Goal: Task Accomplishment & Management: Use online tool/utility

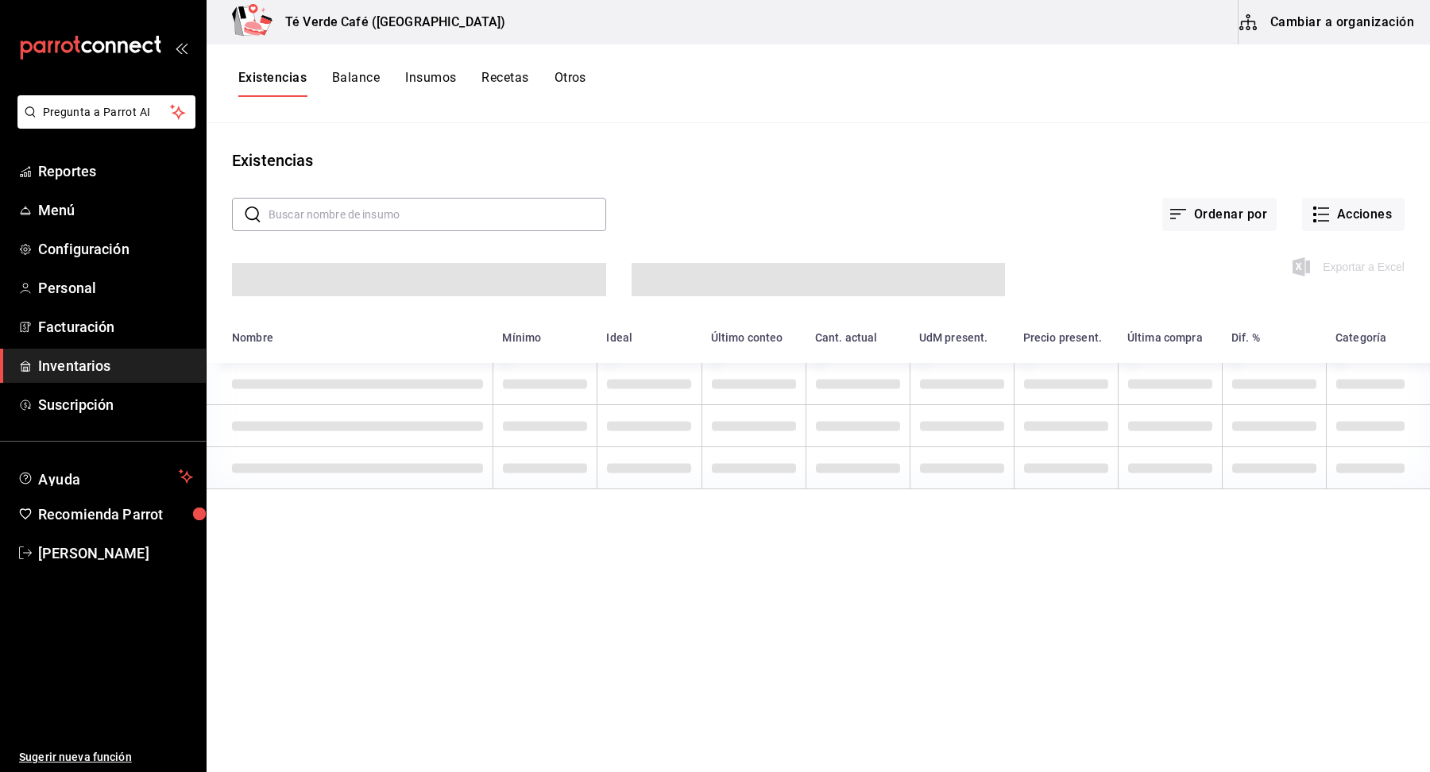
scroll to position [18443, 0]
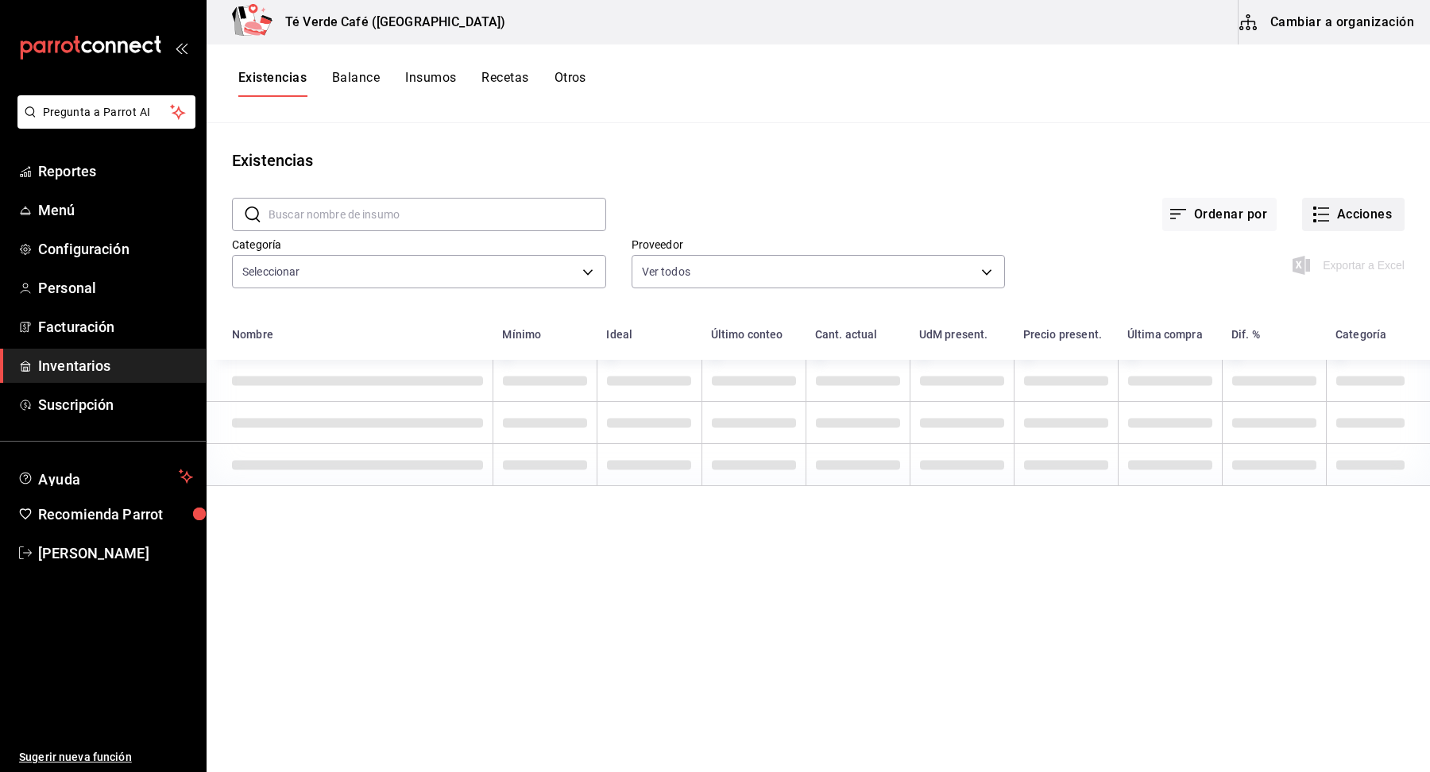
type input "2d8f20b0-3352-407d-9bbc-f47adee48612,162c3b5a-05ee-40a0-bf79-f86174f4b51c,009ec…"
click at [1357, 225] on button "Acciones" at bounding box center [1353, 214] width 102 height 33
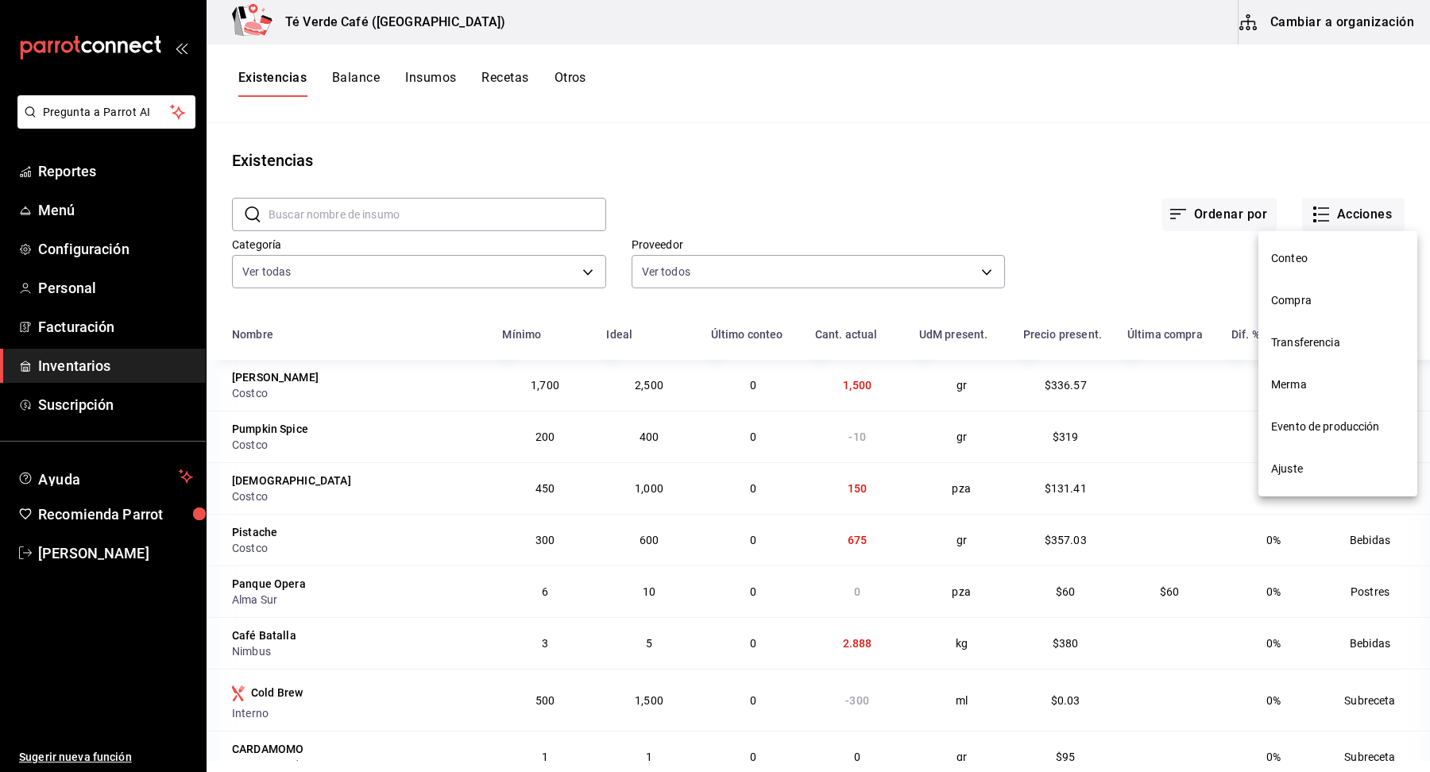
click at [1308, 289] on li "Compra" at bounding box center [1338, 301] width 159 height 42
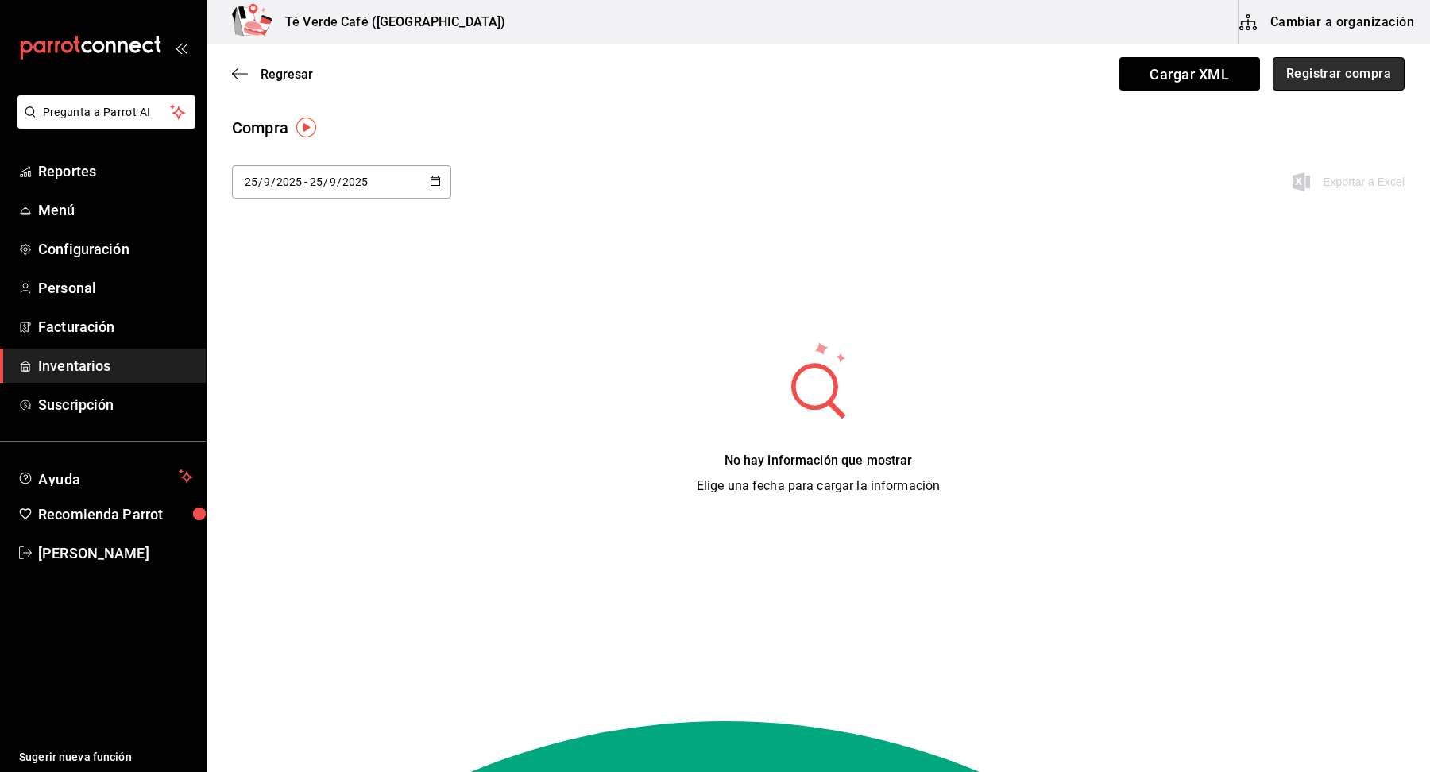
click at [1370, 78] on button "Registrar compra" at bounding box center [1339, 73] width 132 height 33
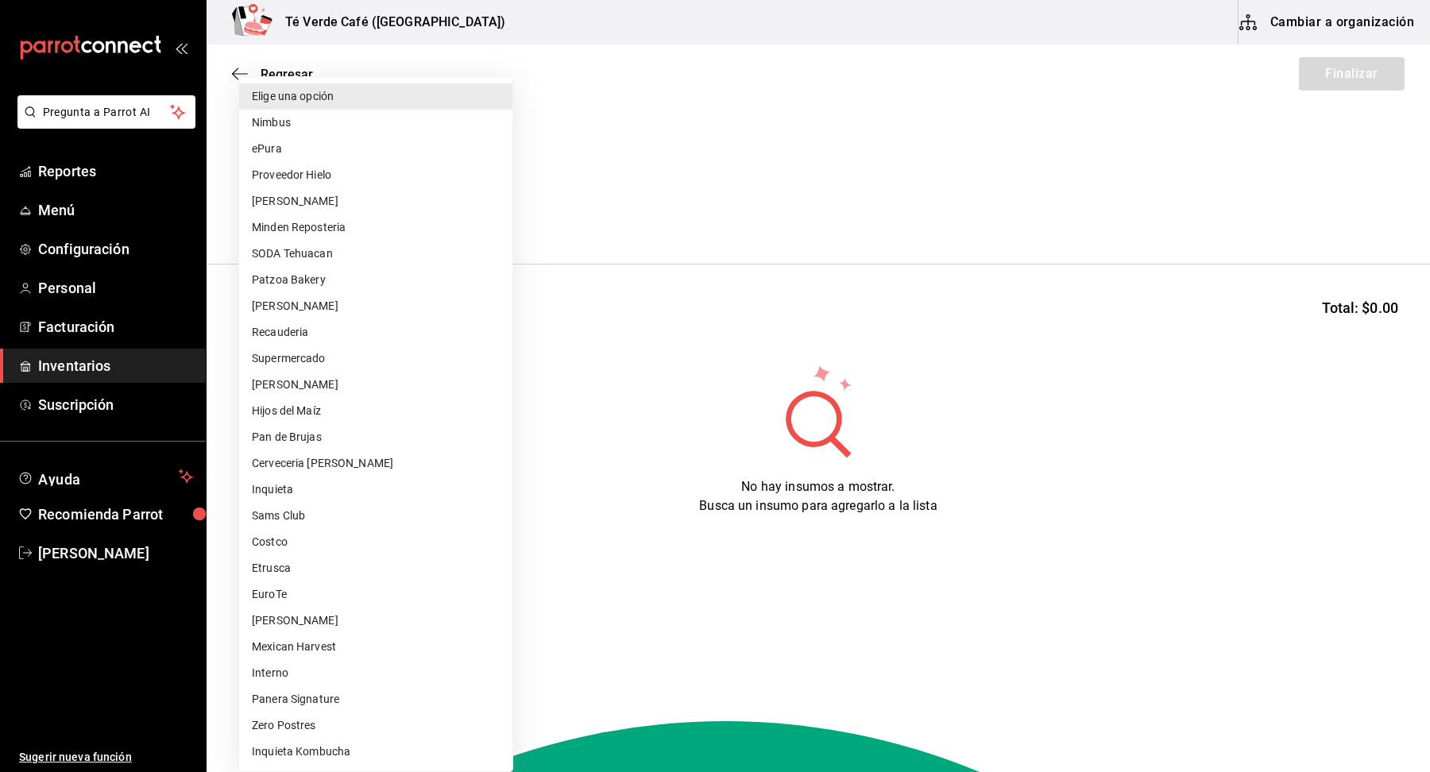
click at [466, 209] on body "Pregunta a Parrot AI Reportes Menú Configuración Personal Facturación Inventari…" at bounding box center [715, 341] width 1430 height 683
type input "14be195b-86d1-4e32-aa5c-66f1cfe42352"
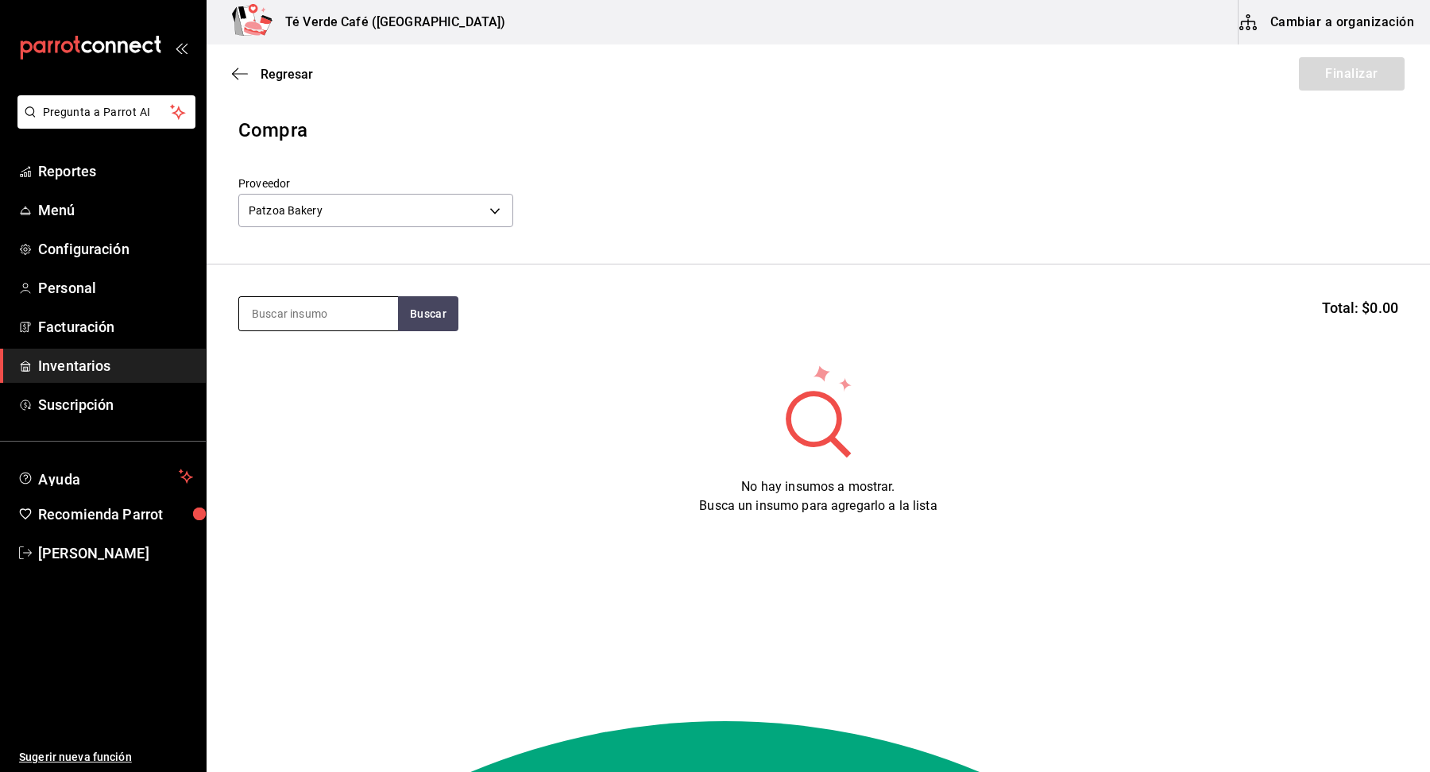
click at [348, 313] on input at bounding box center [318, 313] width 159 height 33
type input "red ve"
click at [329, 372] on div "Pieza - Patzoa Bakery" at bounding box center [307, 377] width 110 height 17
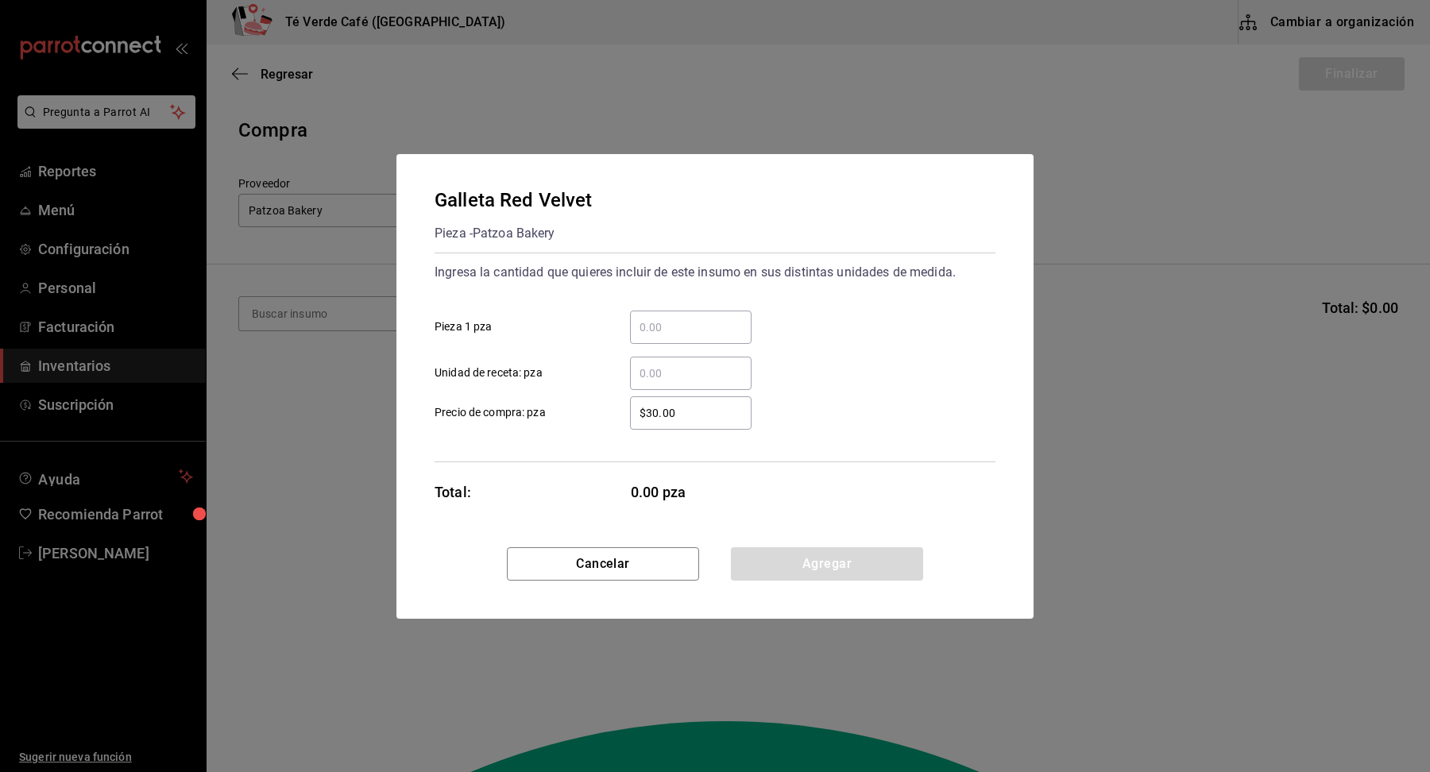
click at [709, 327] on input "​ Pieza 1 pza" at bounding box center [691, 327] width 122 height 19
type input "10"
click at [1000, 381] on div "Galleta Red Velvet Pieza - Patzoa Bakery Ingresa la cantidad que quieres inclui…" at bounding box center [714, 350] width 637 height 393
click at [827, 559] on button "Agregar" at bounding box center [827, 563] width 192 height 33
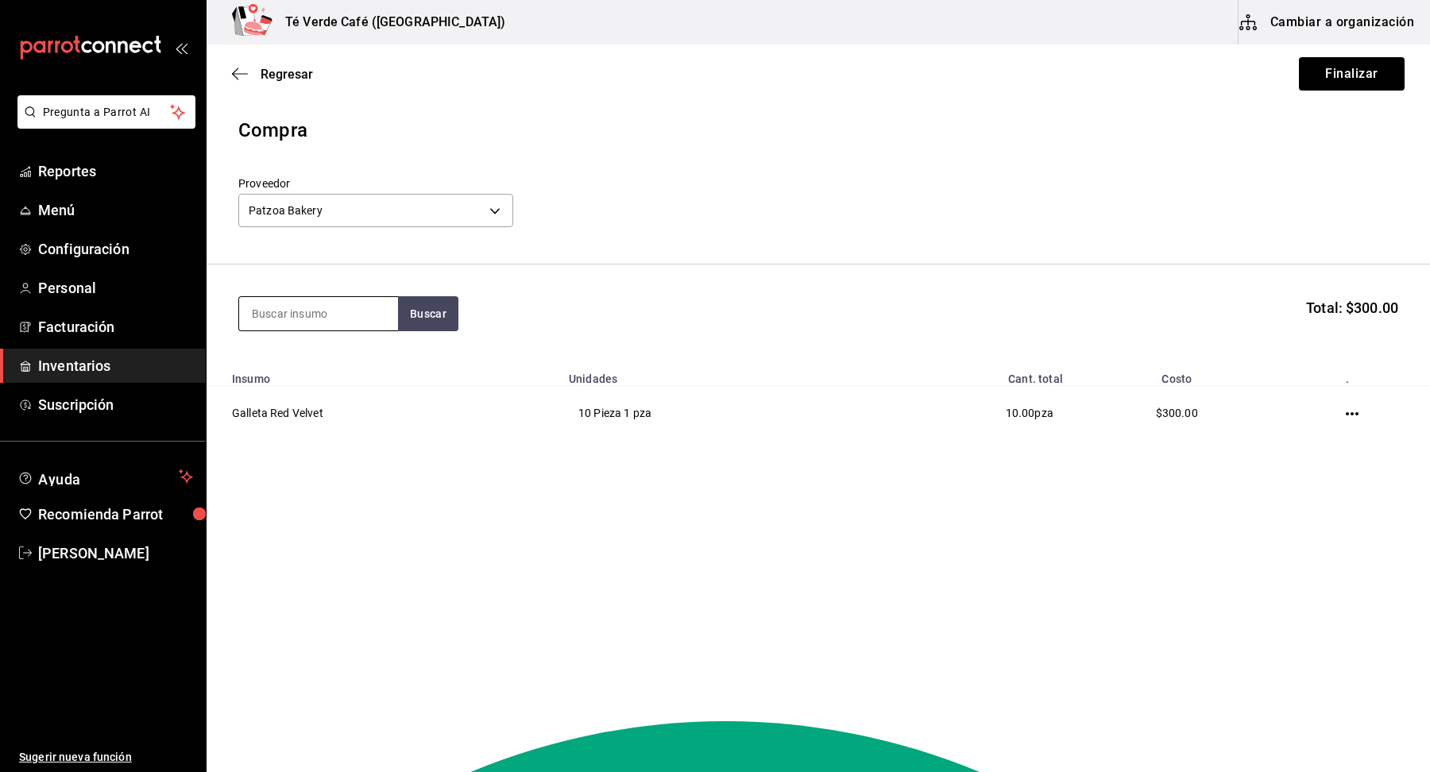
click at [339, 325] on input at bounding box center [318, 313] width 159 height 33
type input "pastel"
click at [317, 386] on div "Galleta Pastel de Zanahoria" at bounding box center [318, 369] width 133 height 38
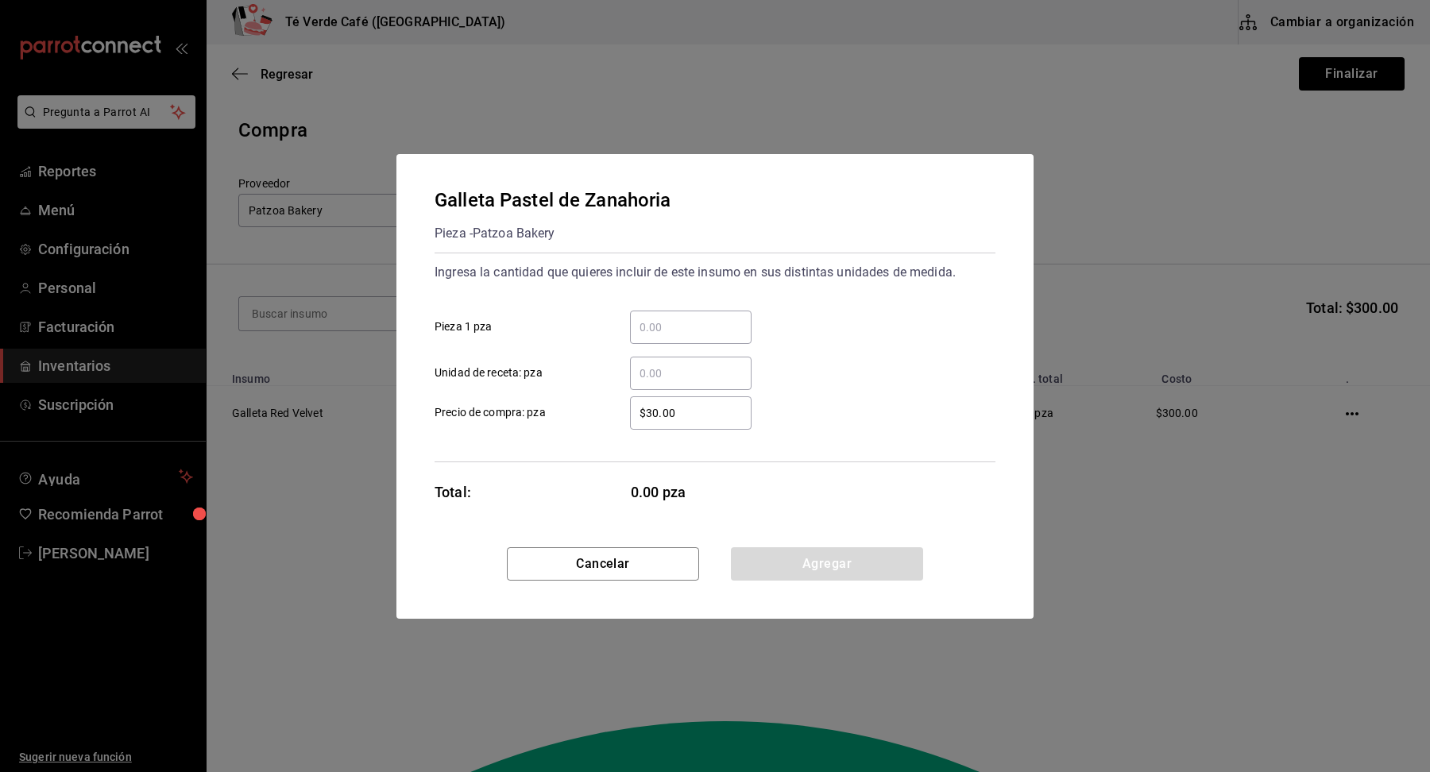
click at [674, 333] on input "​ Pieza 1 pza" at bounding box center [691, 327] width 122 height 19
type input "5"
click at [859, 562] on button "Agregar" at bounding box center [827, 563] width 192 height 33
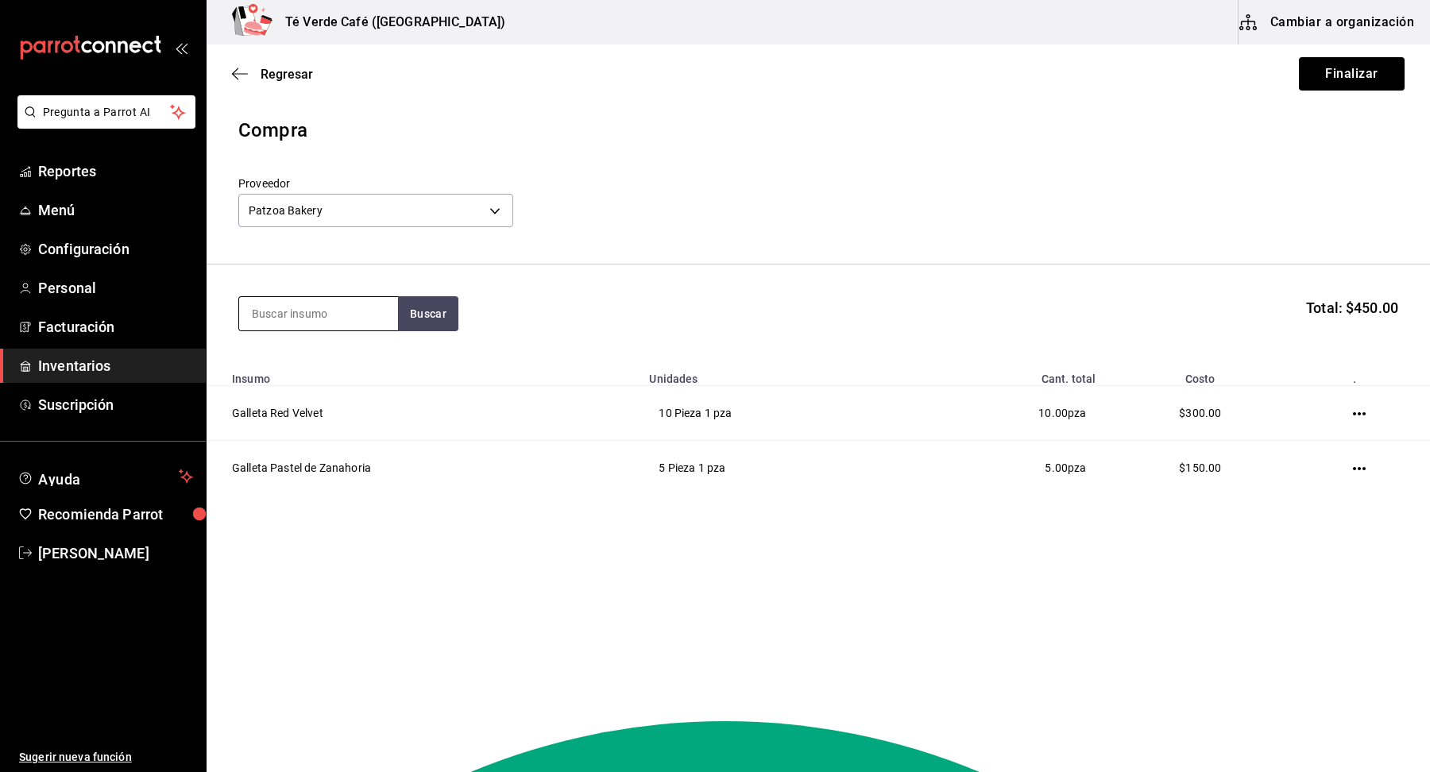
click at [377, 323] on input at bounding box center [318, 313] width 159 height 33
type input "chocol"
click at [368, 364] on div "Galleta Chocolate Nuez" at bounding box center [318, 359] width 133 height 19
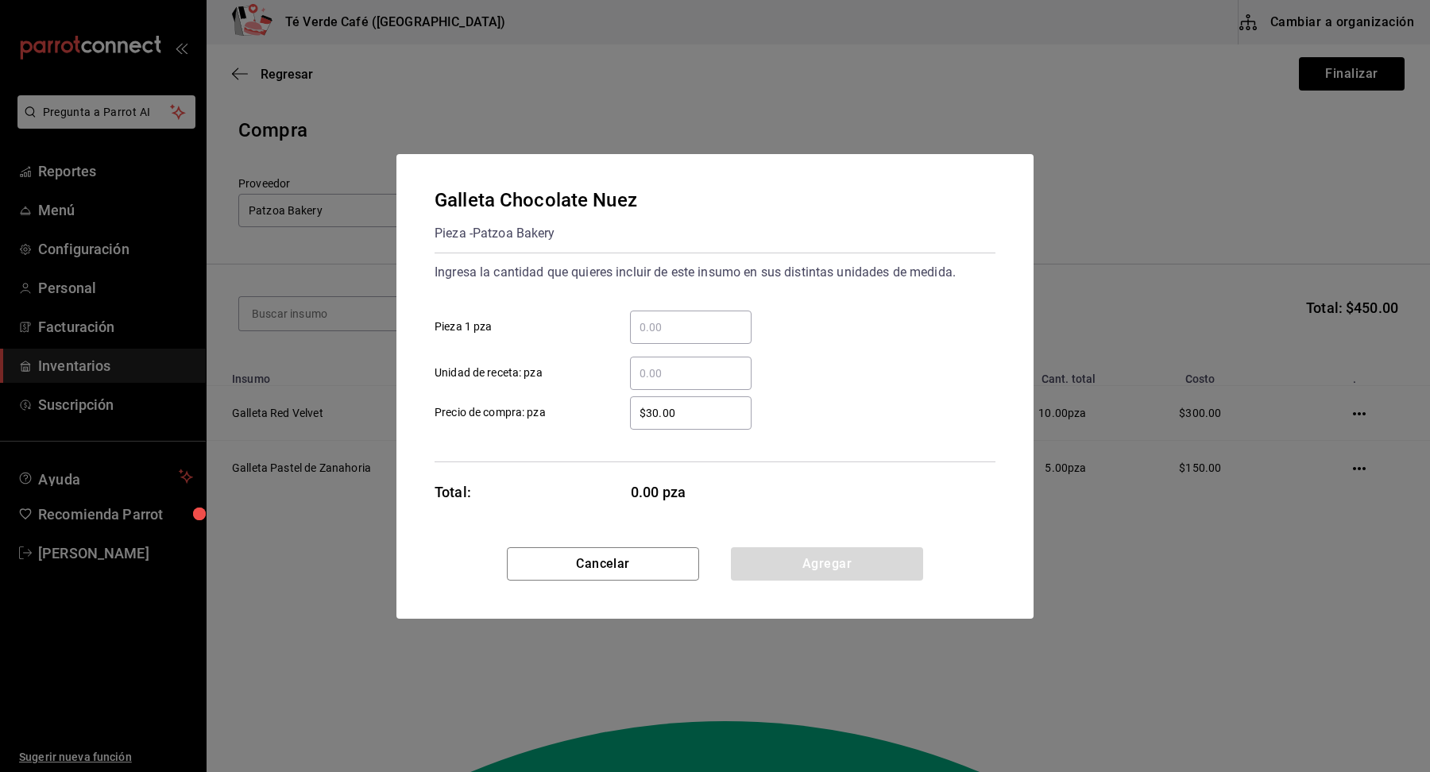
click at [698, 323] on input "​ Pieza 1 pza" at bounding box center [691, 327] width 122 height 19
type input "3"
click at [810, 564] on button "Agregar" at bounding box center [827, 563] width 192 height 33
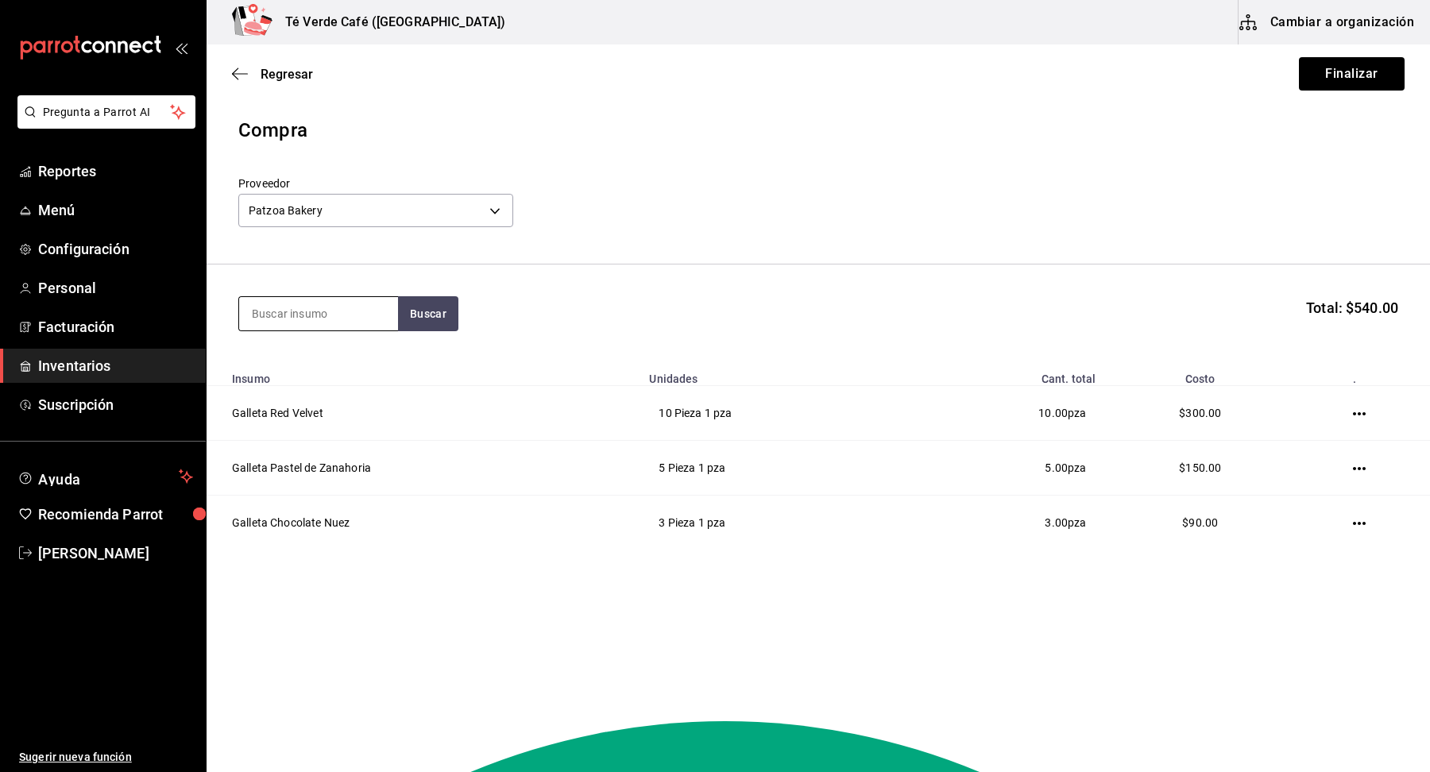
click at [291, 307] on input at bounding box center [318, 313] width 159 height 33
type input "matcha"
click at [323, 368] on div "Galleta Matcha" at bounding box center [307, 359] width 110 height 19
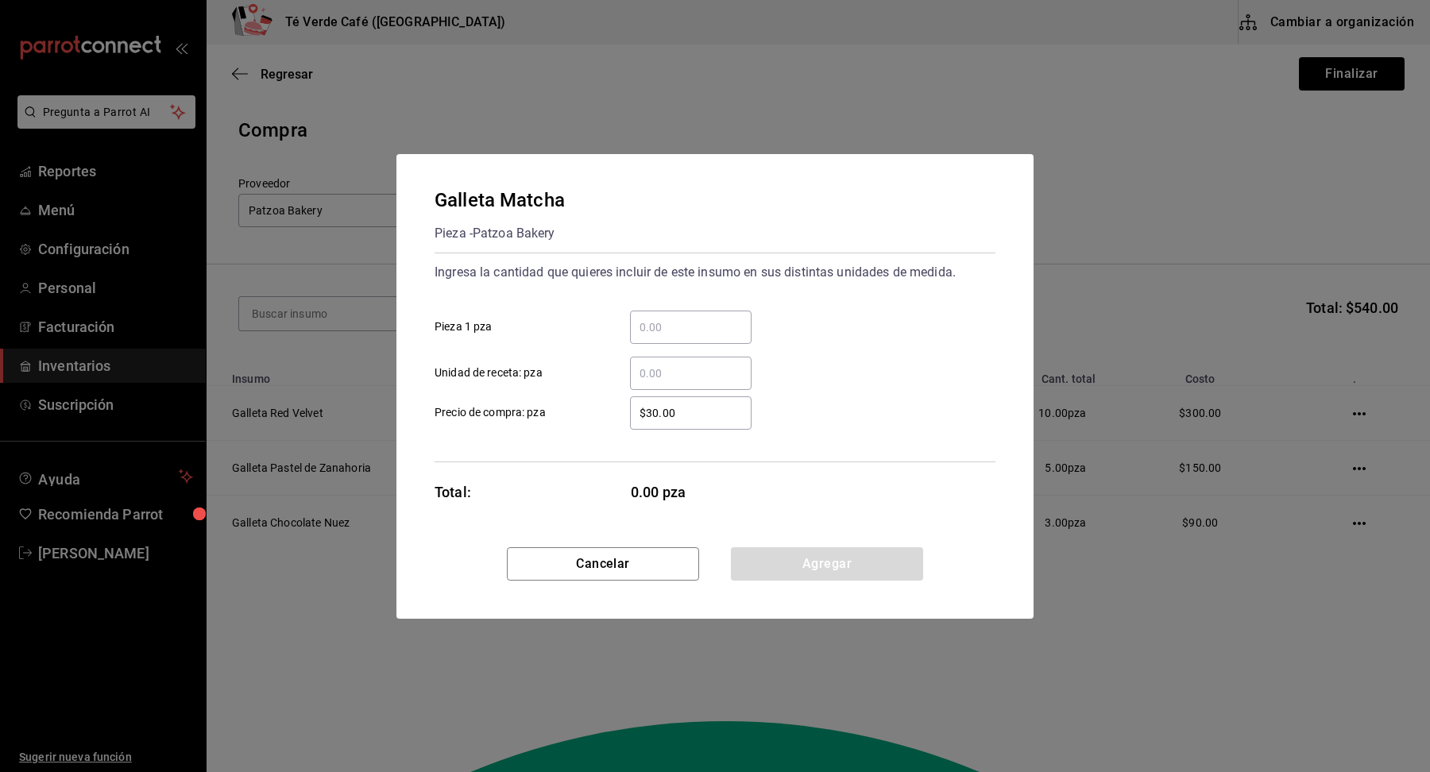
click at [693, 333] on input "​ Pieza 1 pza" at bounding box center [691, 327] width 122 height 19
type input "7"
click at [850, 558] on button "Agregar" at bounding box center [827, 563] width 192 height 33
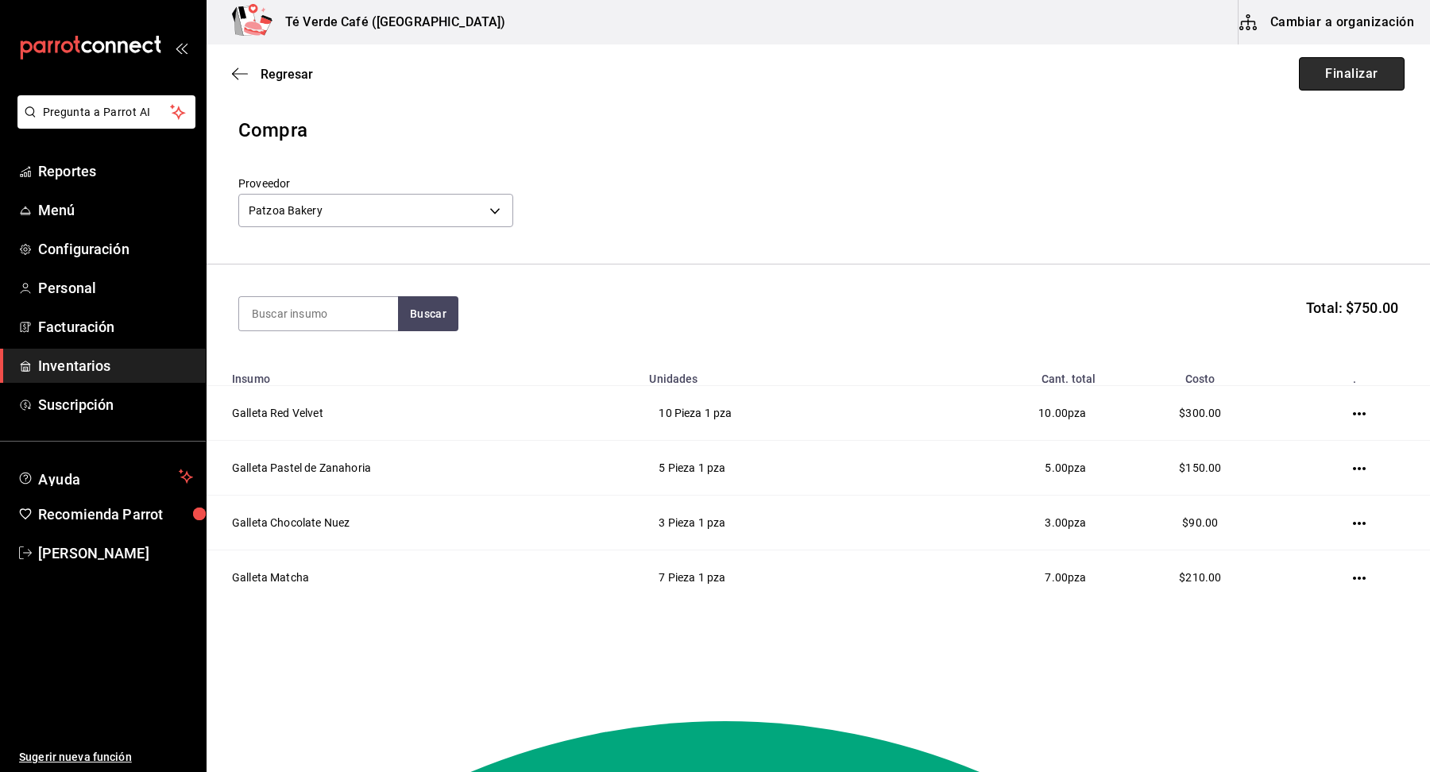
click at [1371, 72] on button "Finalizar" at bounding box center [1352, 73] width 106 height 33
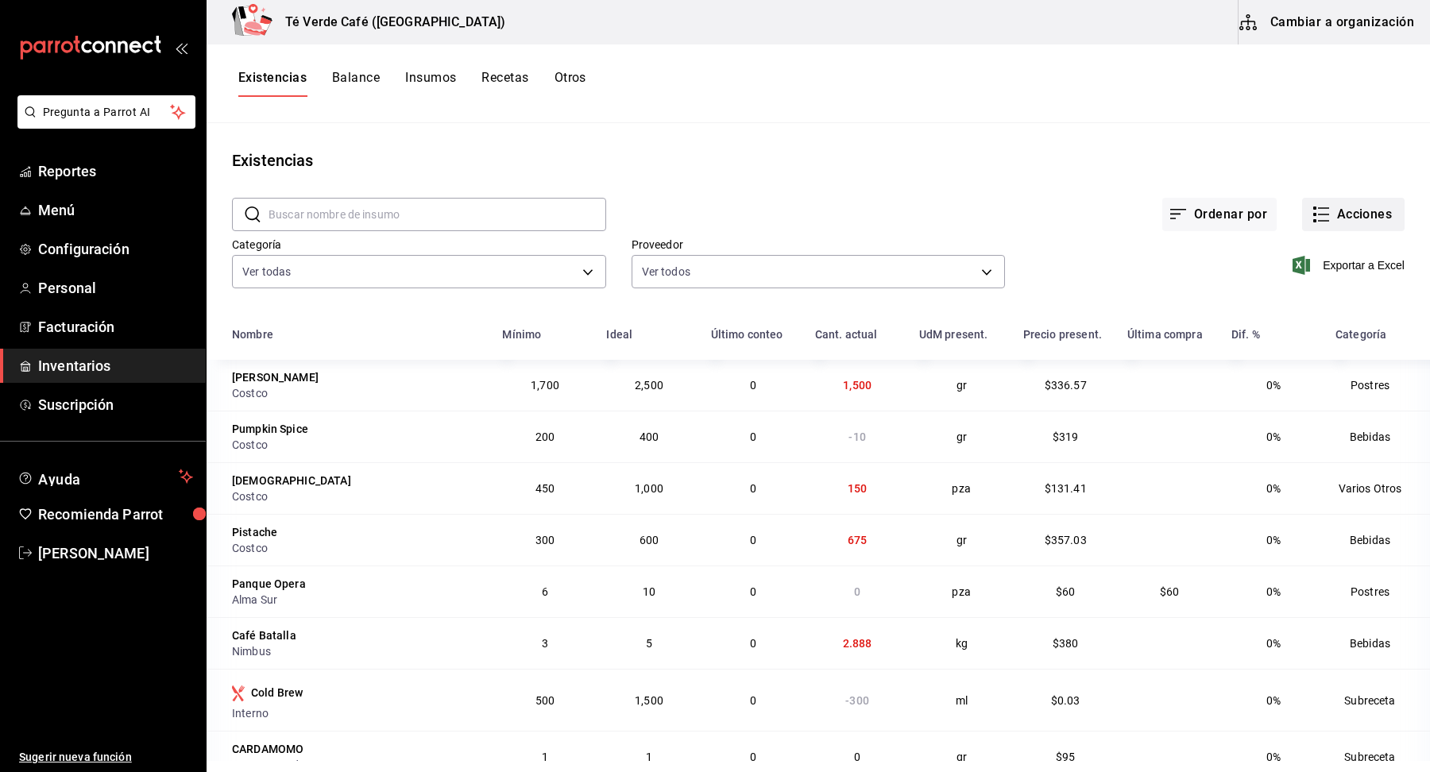
click at [1367, 213] on button "Acciones" at bounding box center [1353, 214] width 102 height 33
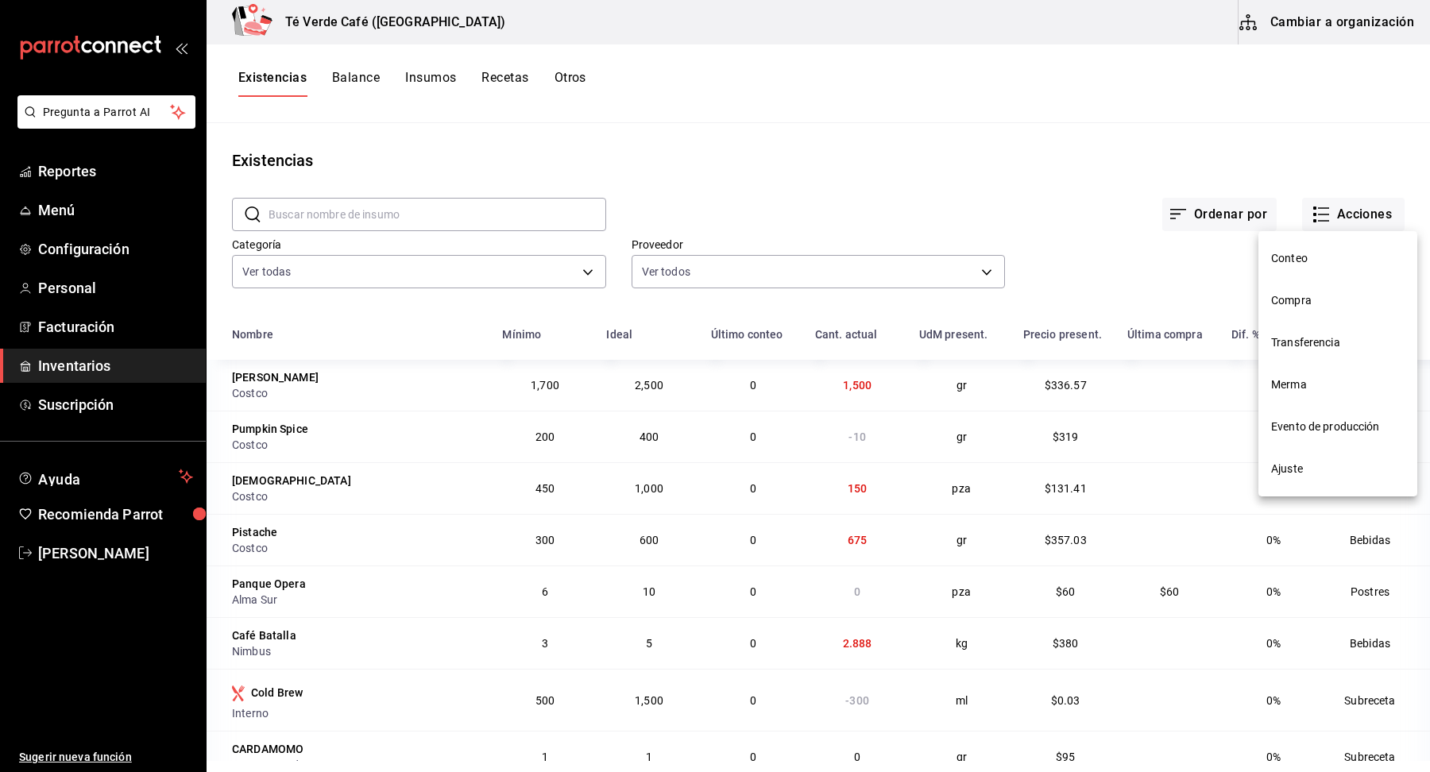
click at [1306, 292] on span "Compra" at bounding box center [1337, 300] width 133 height 17
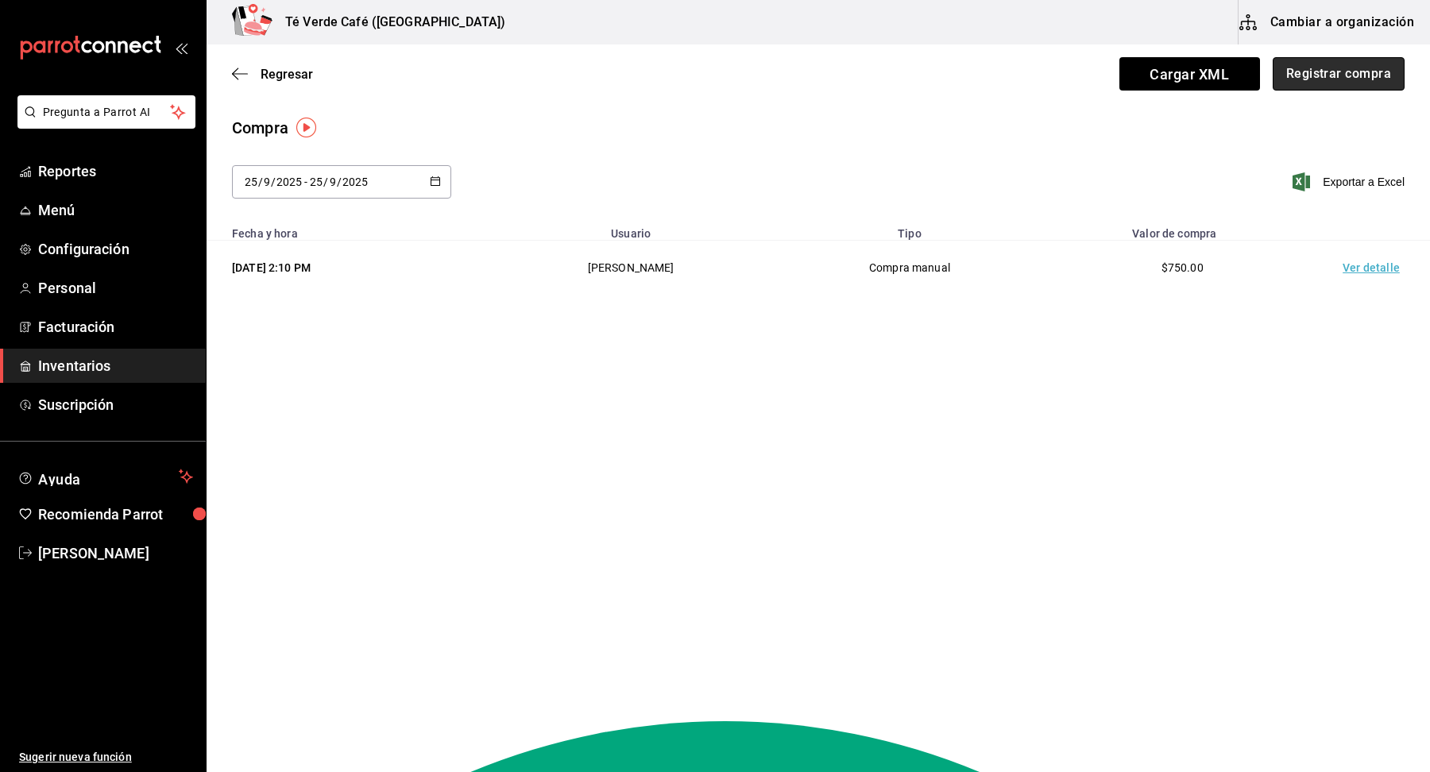
click at [1357, 79] on button "Registrar compra" at bounding box center [1339, 73] width 132 height 33
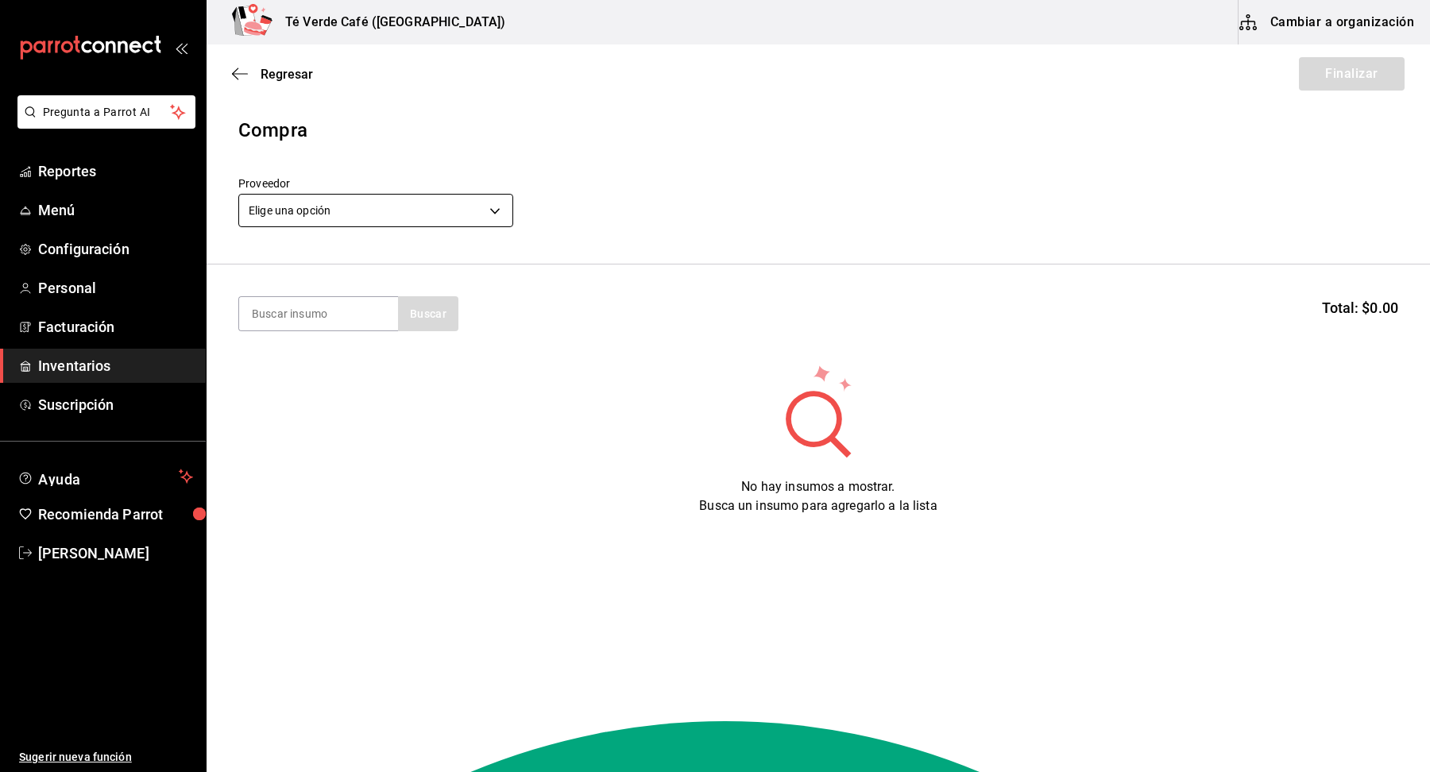
click at [431, 207] on body "Pregunta a Parrot AI Reportes Menú Configuración Personal Facturación Inventari…" at bounding box center [715, 341] width 1430 height 683
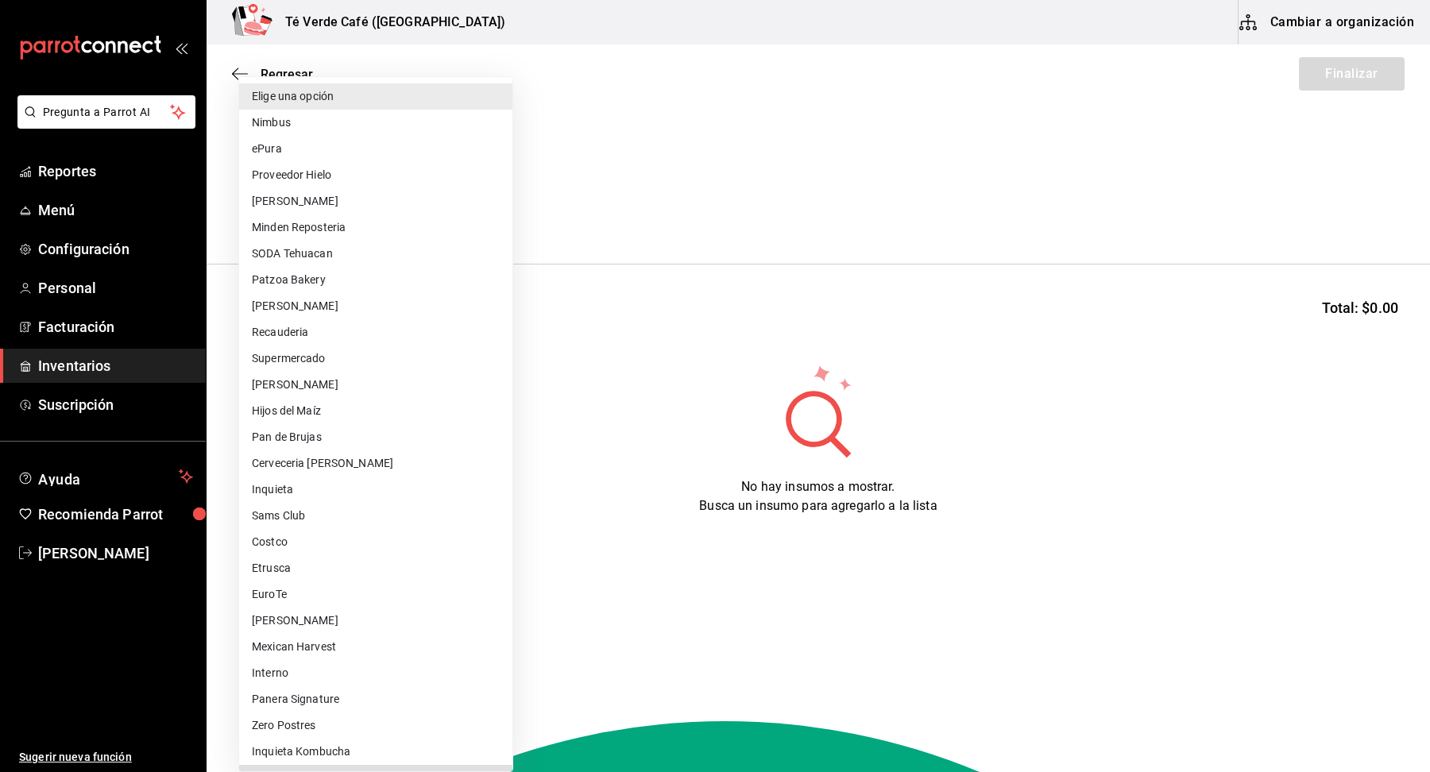
scroll to position [25, 0]
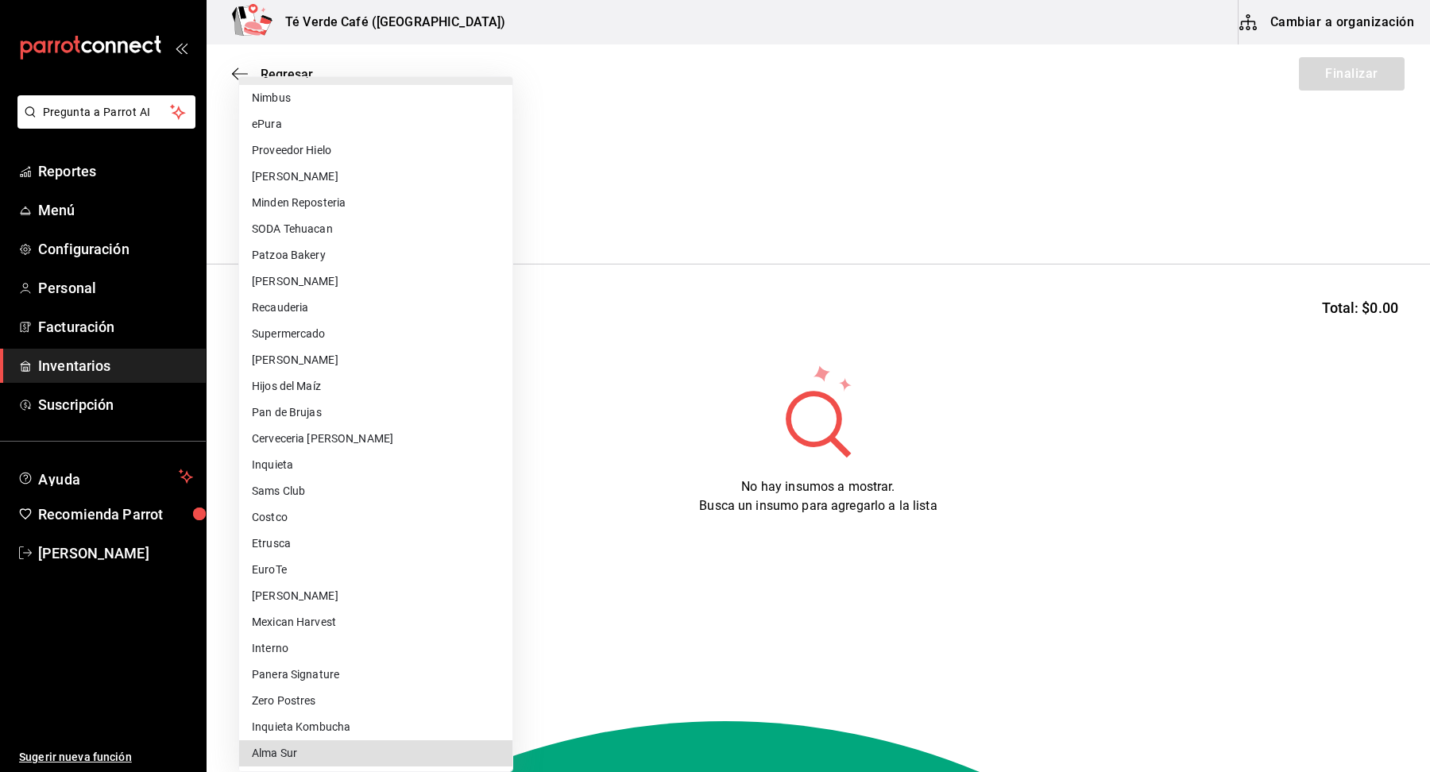
click at [290, 759] on li "Alma Sur" at bounding box center [375, 754] width 273 height 26
type input "76cd6315-5b51-4755-9d18-f38cbda68709"
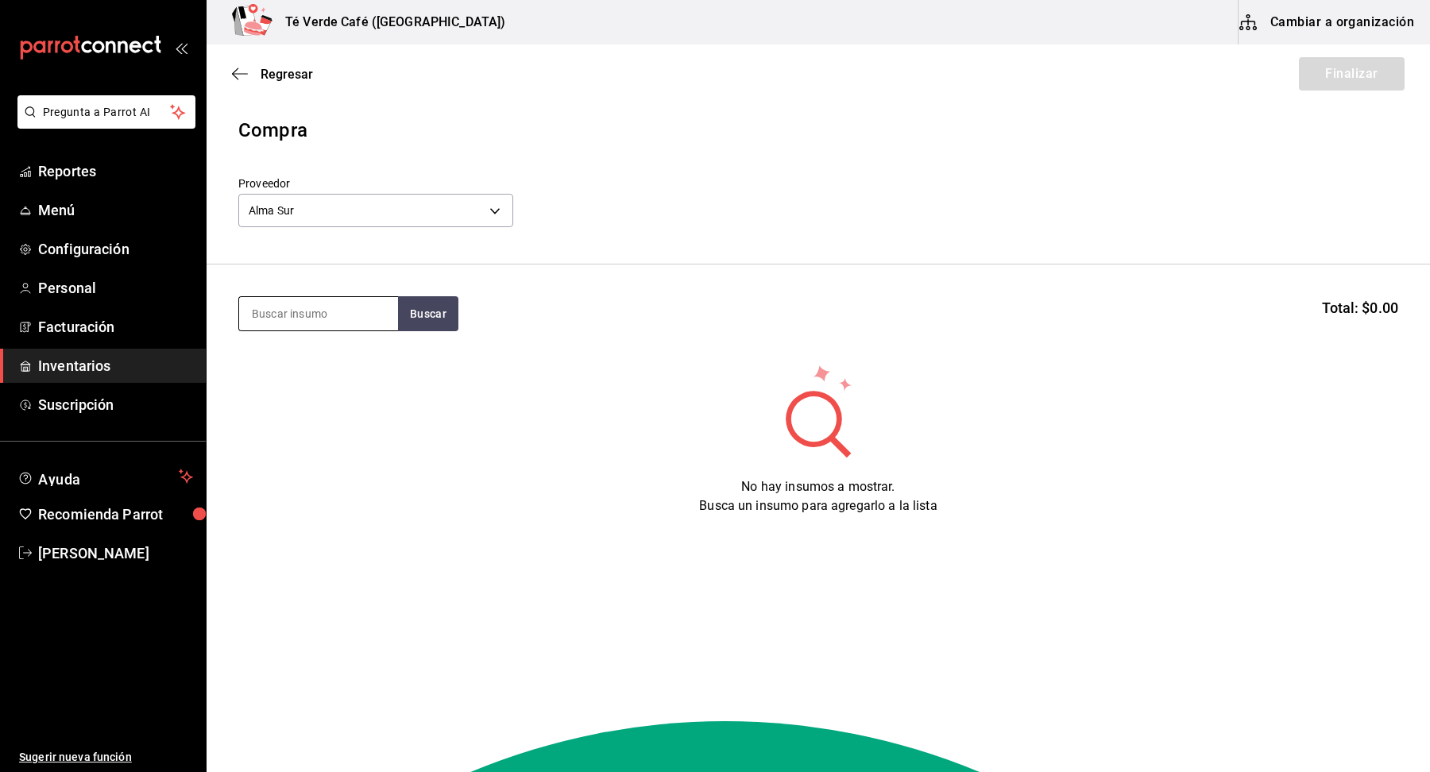
click at [325, 323] on input at bounding box center [318, 313] width 159 height 33
type input "cheese"
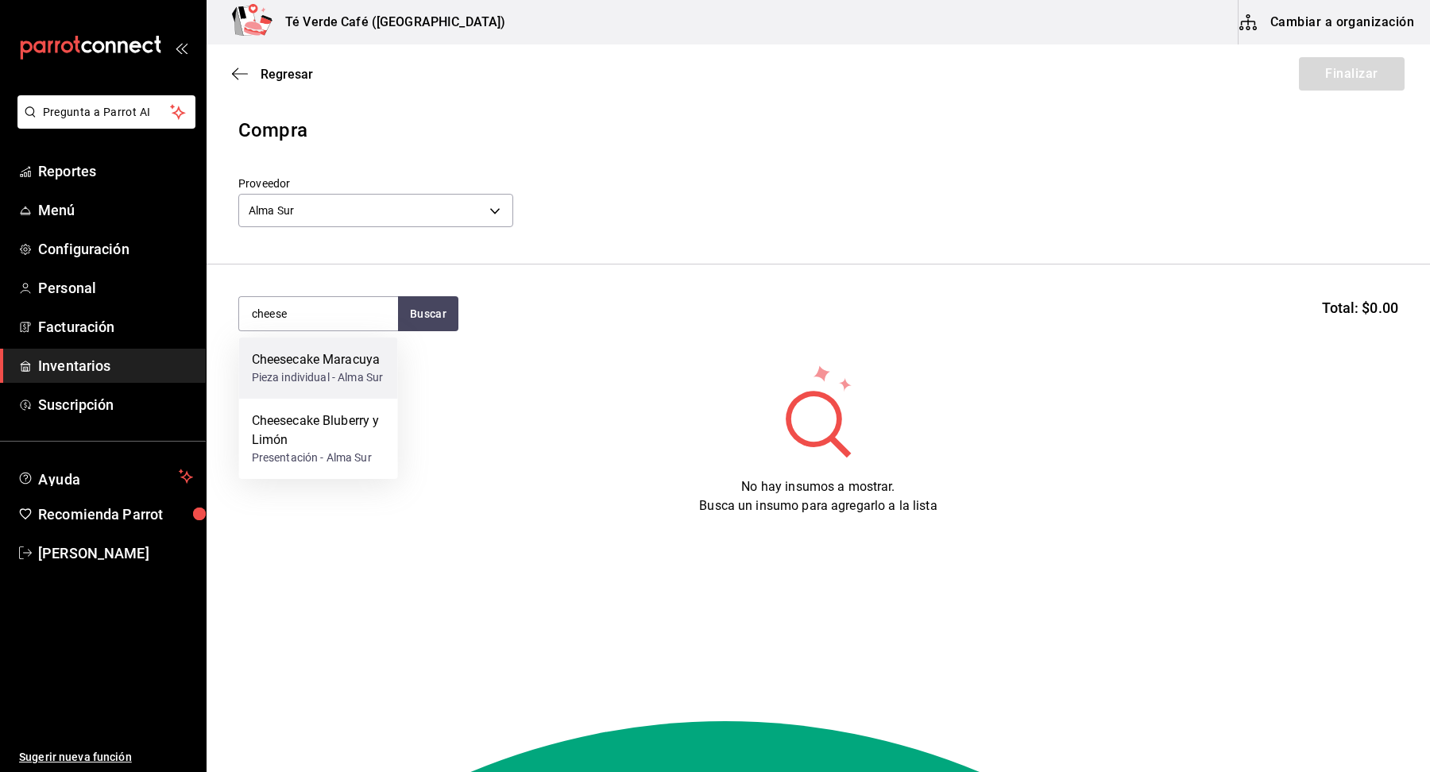
click at [319, 385] on div "Pieza individual - Alma Sur" at bounding box center [318, 377] width 132 height 17
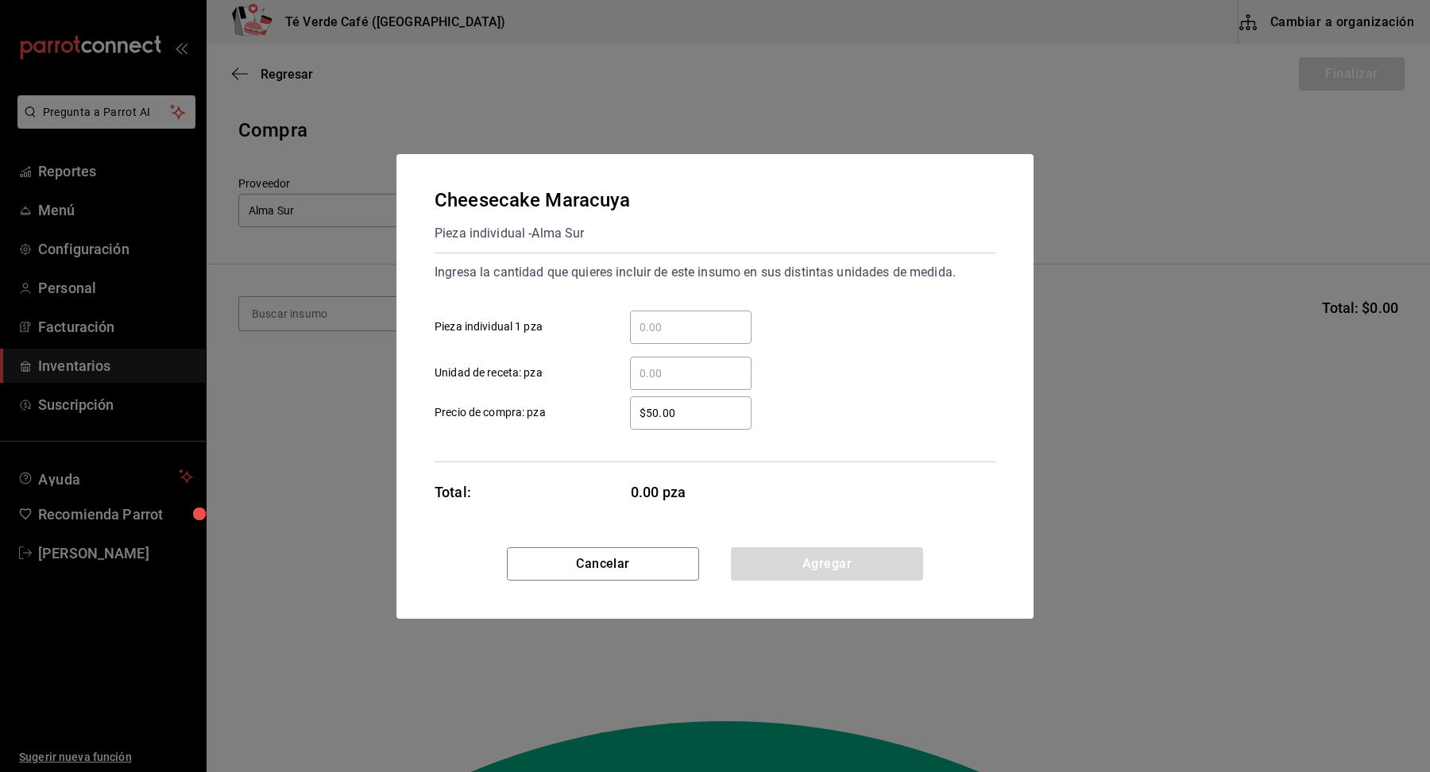
click at [698, 323] on input "​ Pieza individual 1 pza" at bounding box center [691, 327] width 122 height 19
type input "11"
click at [695, 419] on input "$50.00" at bounding box center [691, 413] width 122 height 19
type input "$51.81"
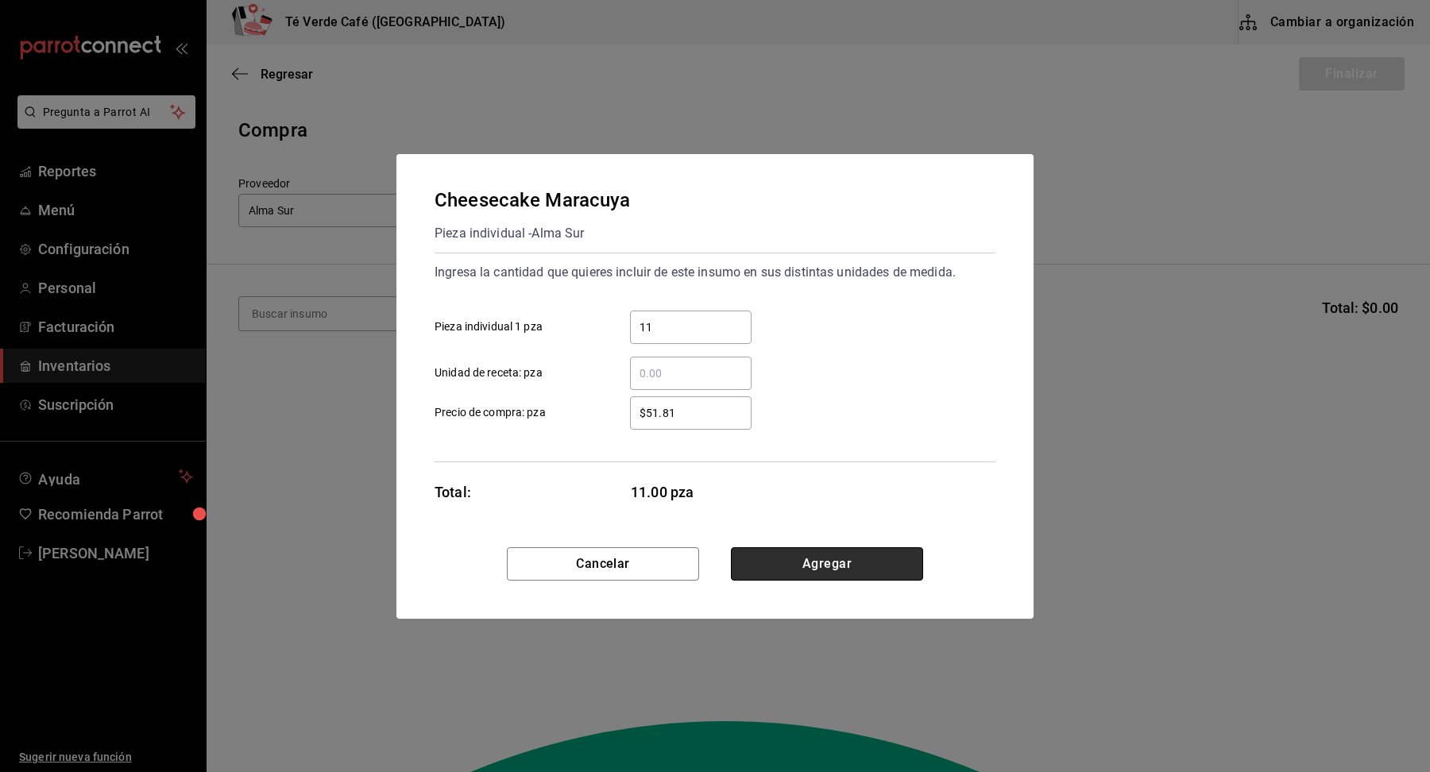
click at [838, 564] on button "Agregar" at bounding box center [827, 563] width 192 height 33
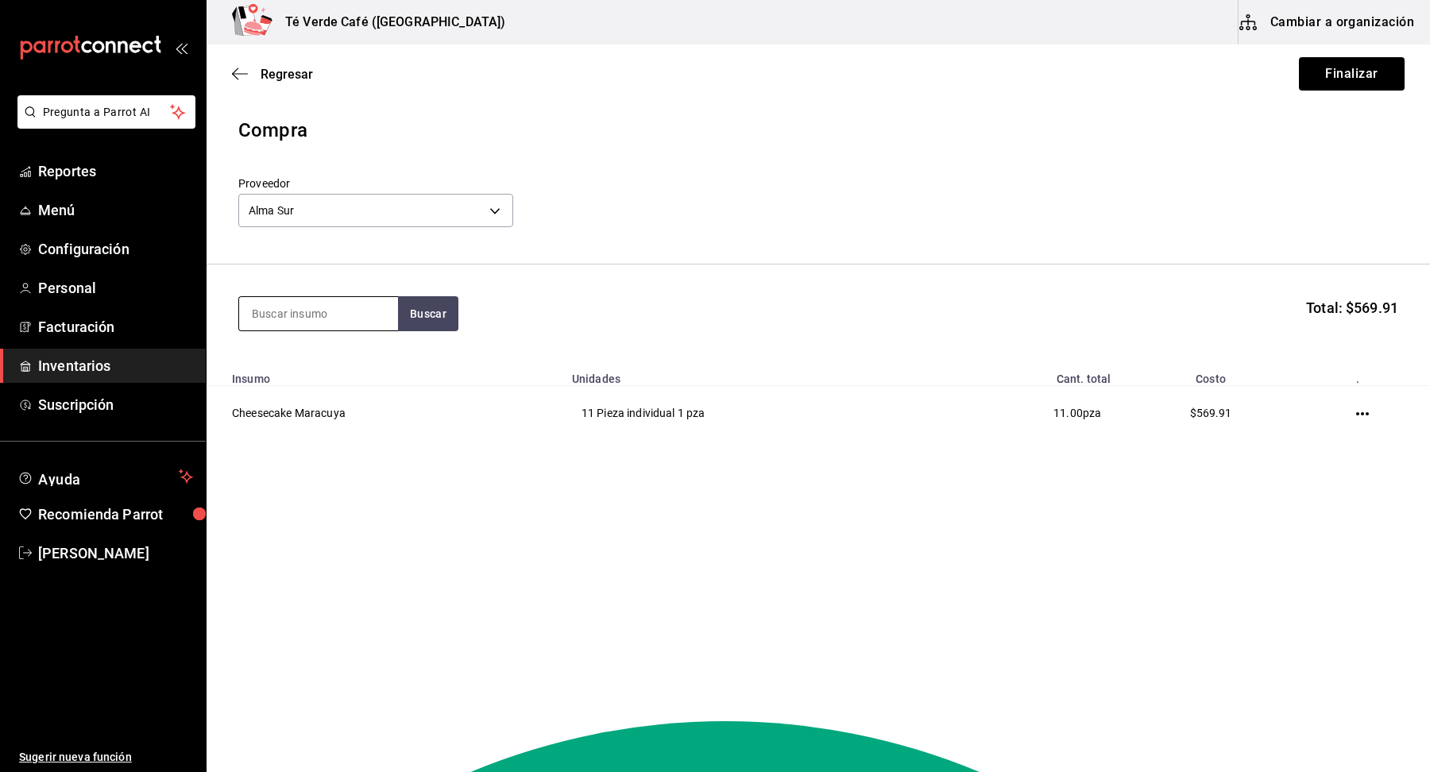
click at [387, 321] on input at bounding box center [318, 313] width 159 height 33
type input "opera"
click at [341, 363] on div "Panque Opera" at bounding box center [312, 359] width 120 height 19
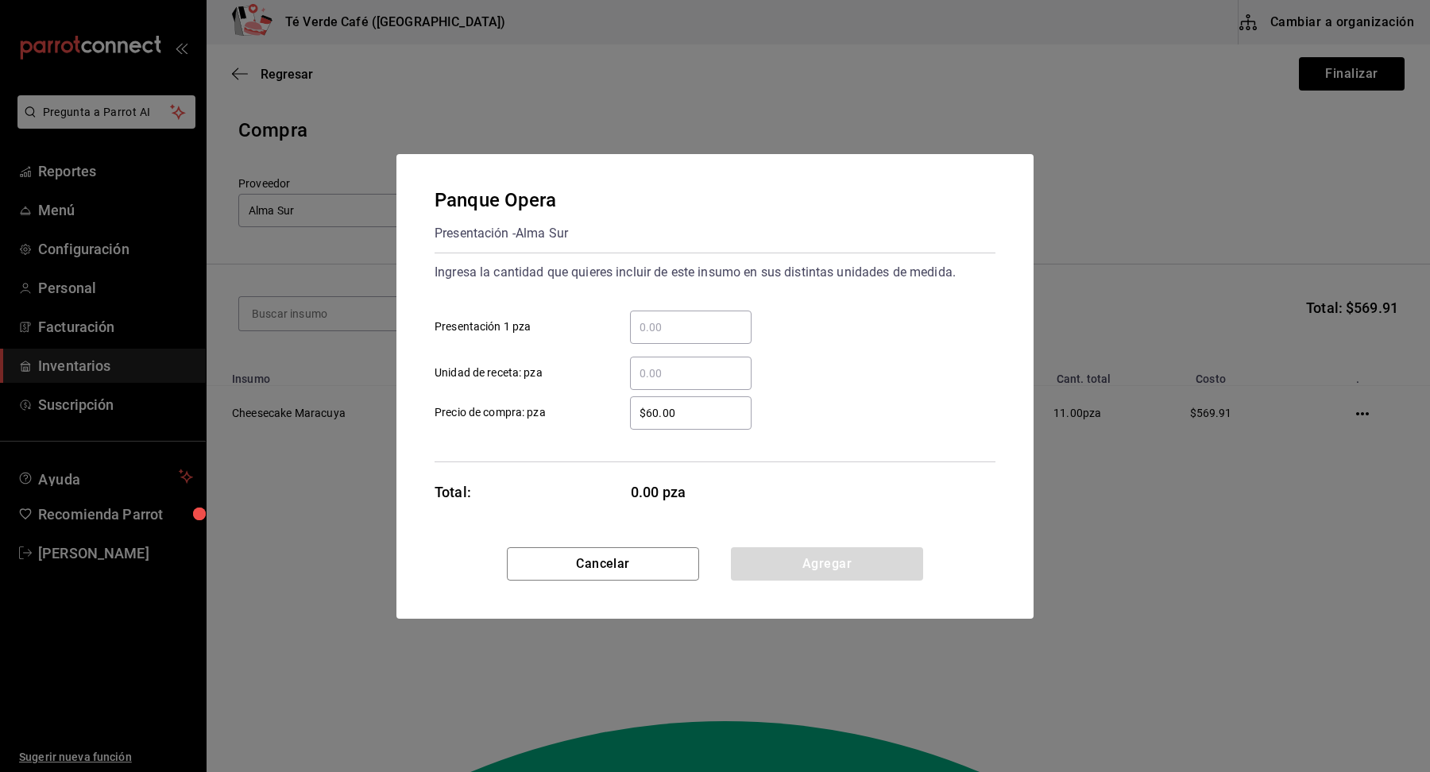
click at [661, 332] on input "​ Presentación 1 pza" at bounding box center [691, 327] width 122 height 19
type input "11"
click at [687, 417] on input "$60.00" at bounding box center [691, 413] width 122 height 19
type input "$54.54"
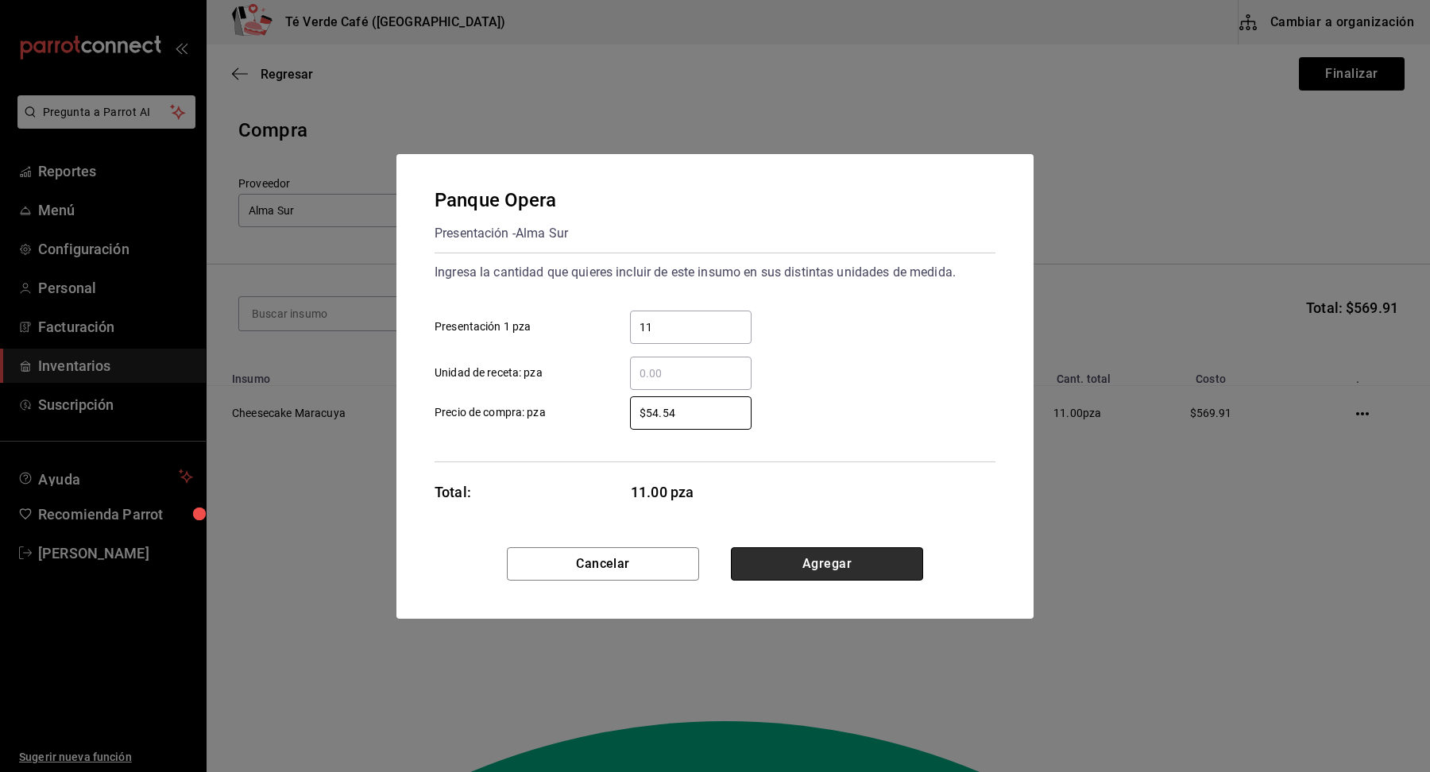
click at [822, 567] on button "Agregar" at bounding box center [827, 563] width 192 height 33
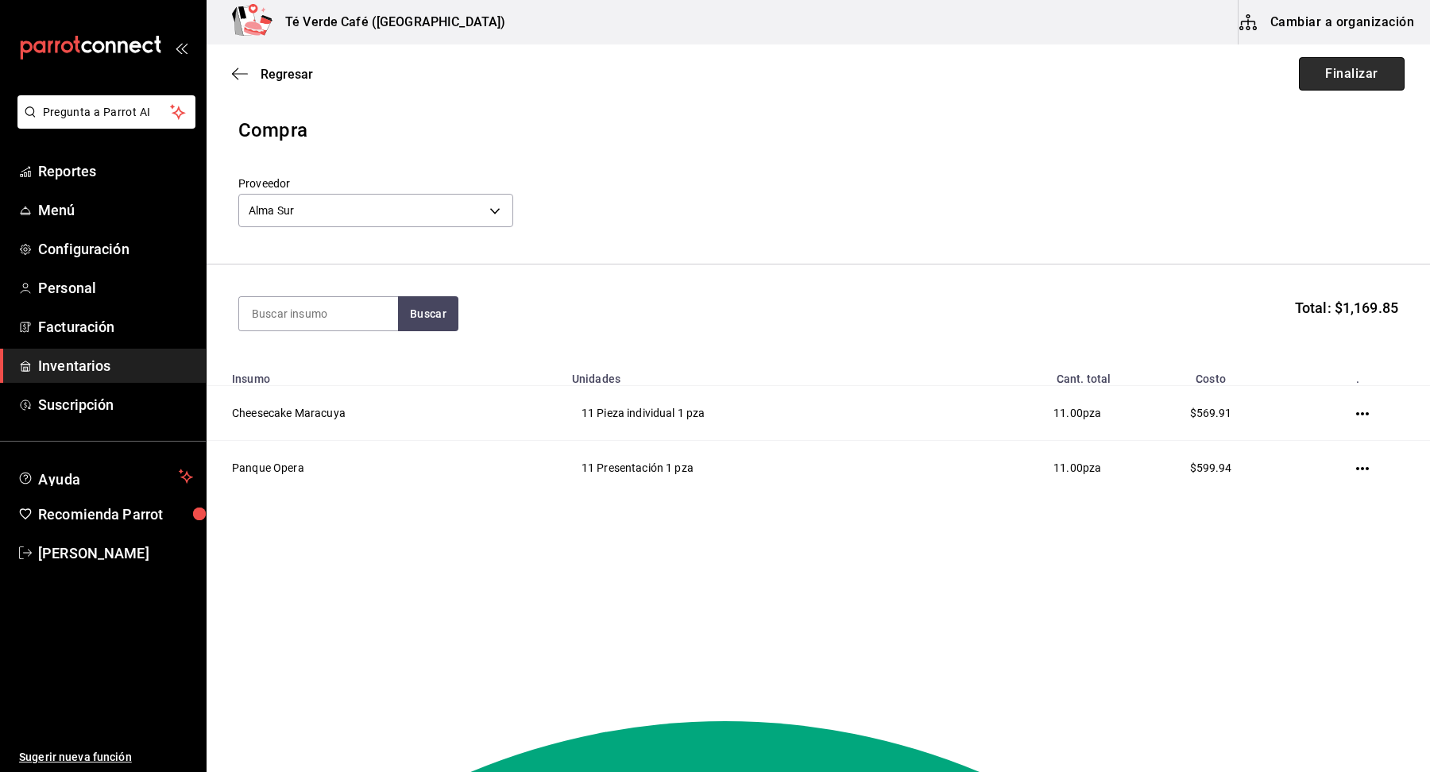
click at [1367, 76] on button "Finalizar" at bounding box center [1352, 73] width 106 height 33
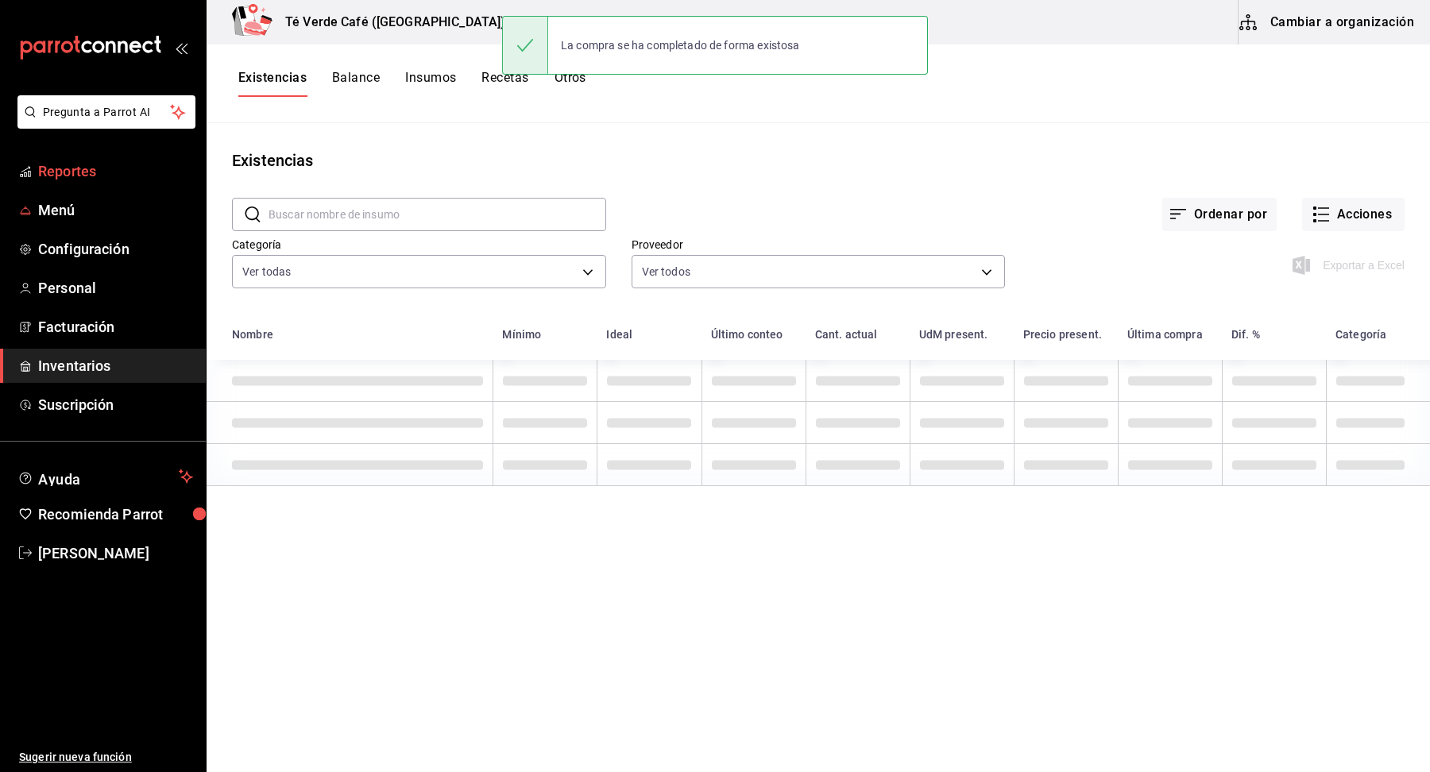
click at [87, 176] on span "Reportes" at bounding box center [115, 171] width 155 height 21
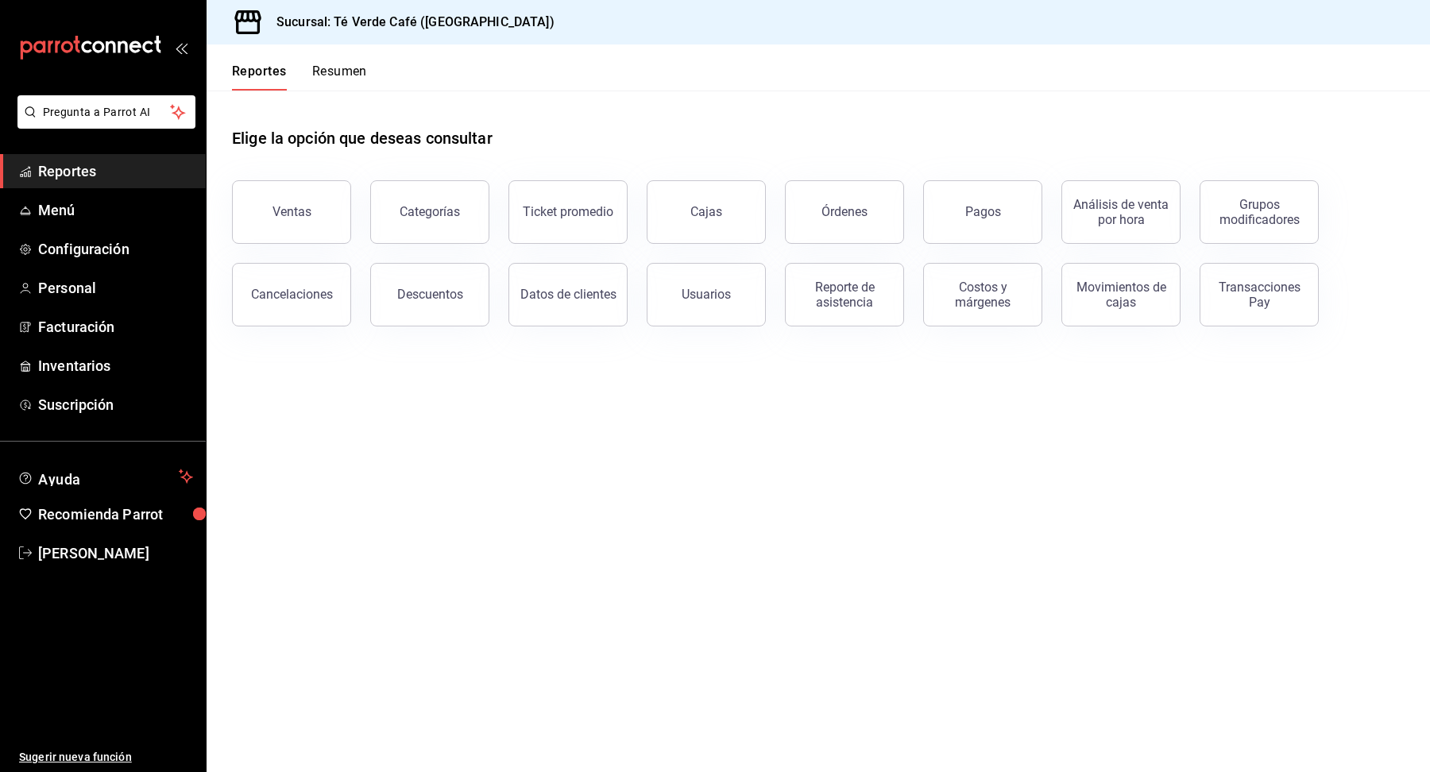
click at [341, 72] on button "Resumen" at bounding box center [339, 77] width 55 height 27
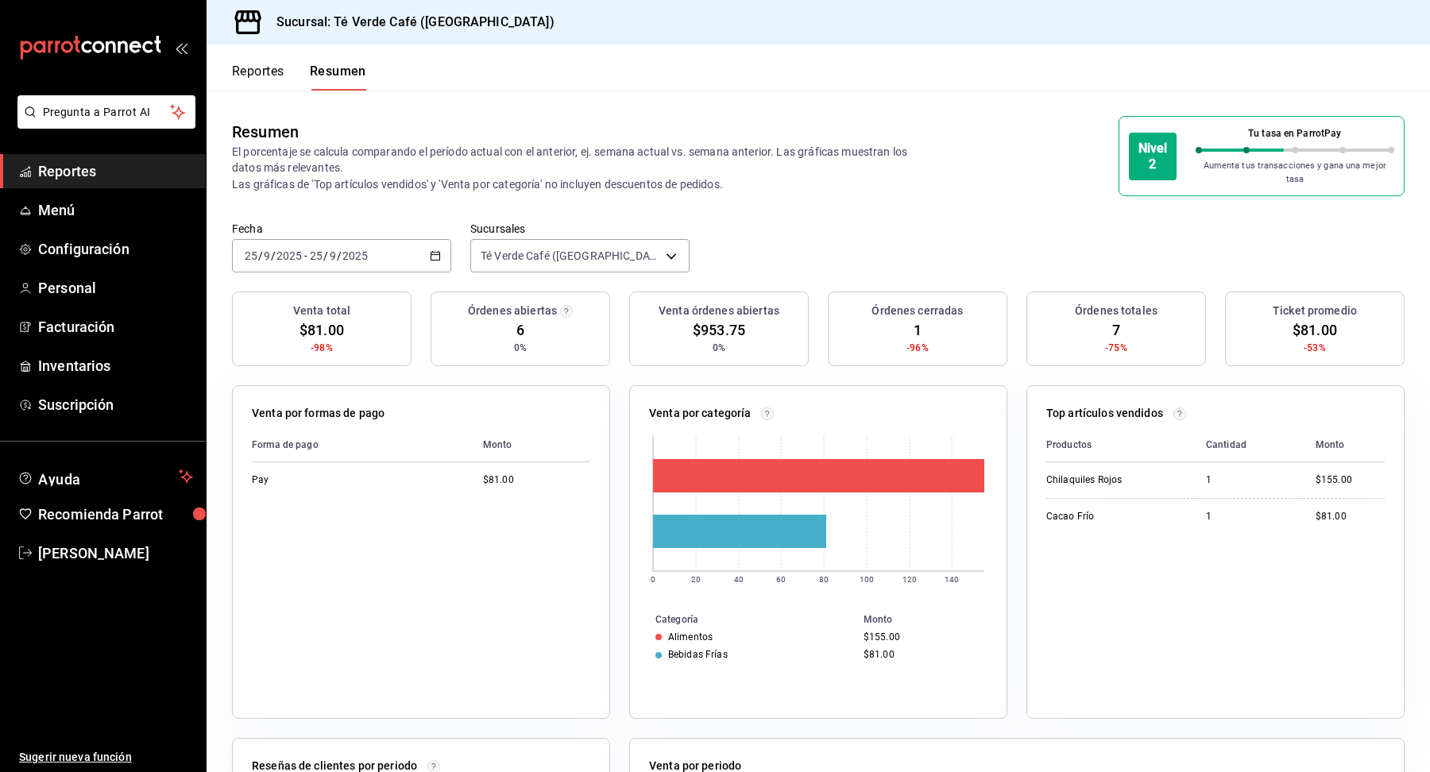
click at [259, 58] on div "Reportes Resumen" at bounding box center [287, 67] width 160 height 46
click at [265, 80] on button "Reportes" at bounding box center [258, 77] width 52 height 27
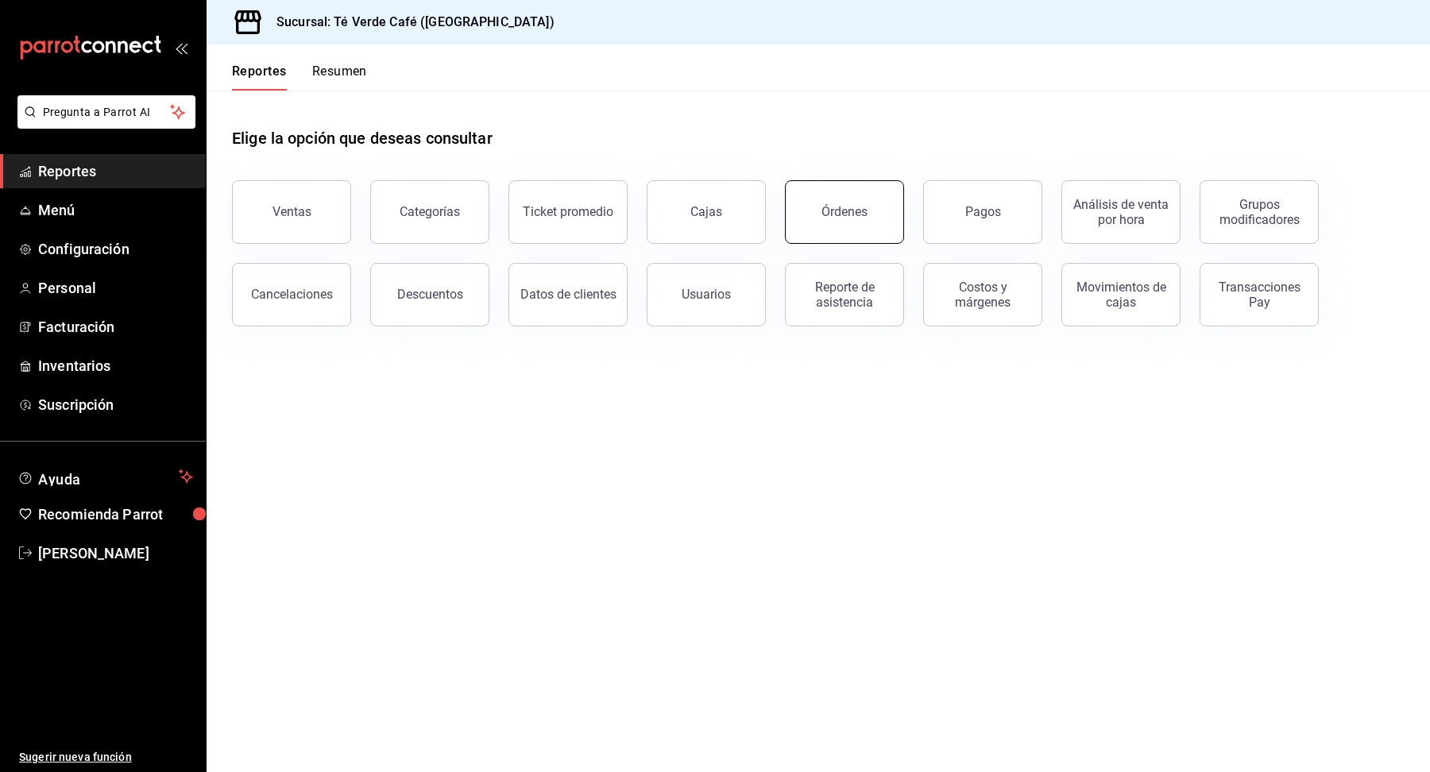
click at [849, 233] on button "Órdenes" at bounding box center [844, 212] width 119 height 64
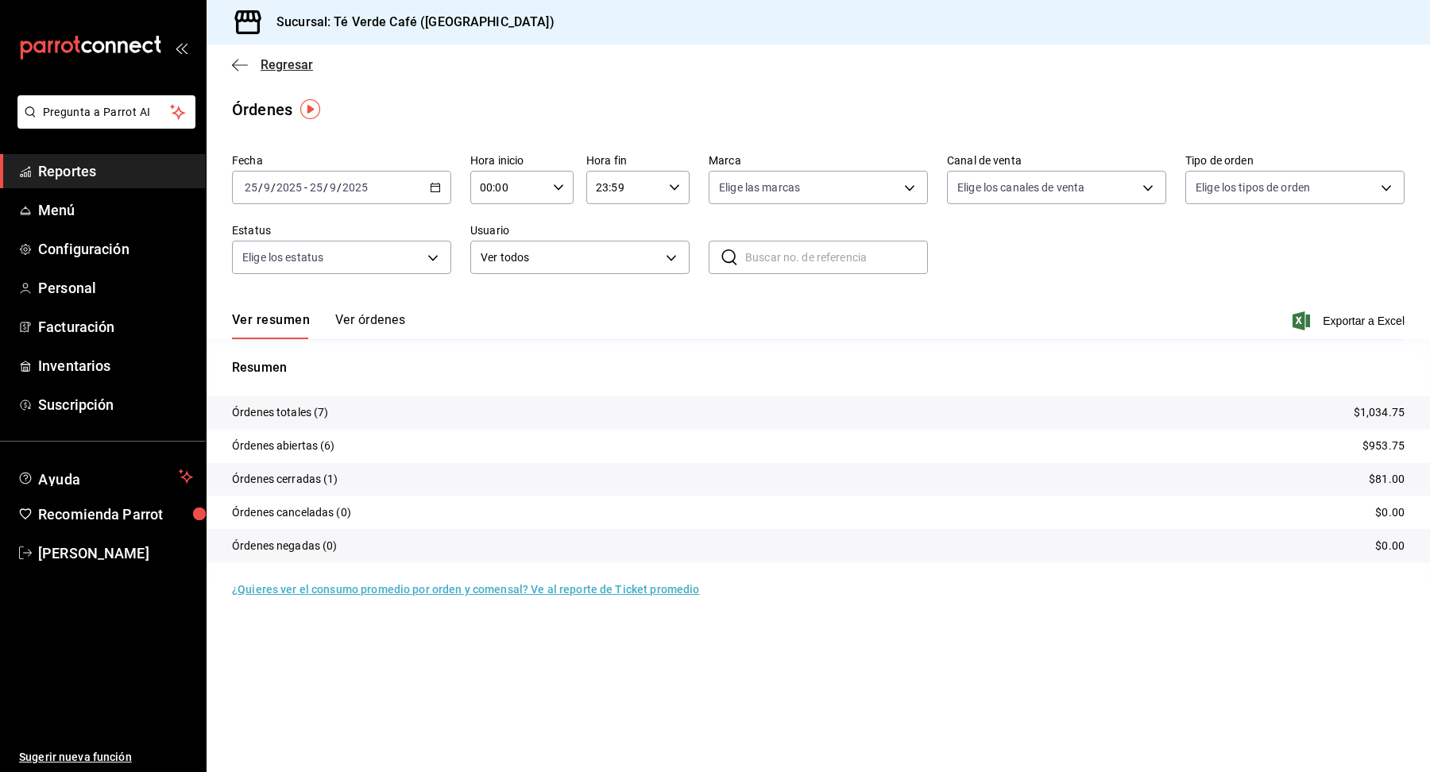
click at [292, 63] on span "Regresar" at bounding box center [287, 64] width 52 height 15
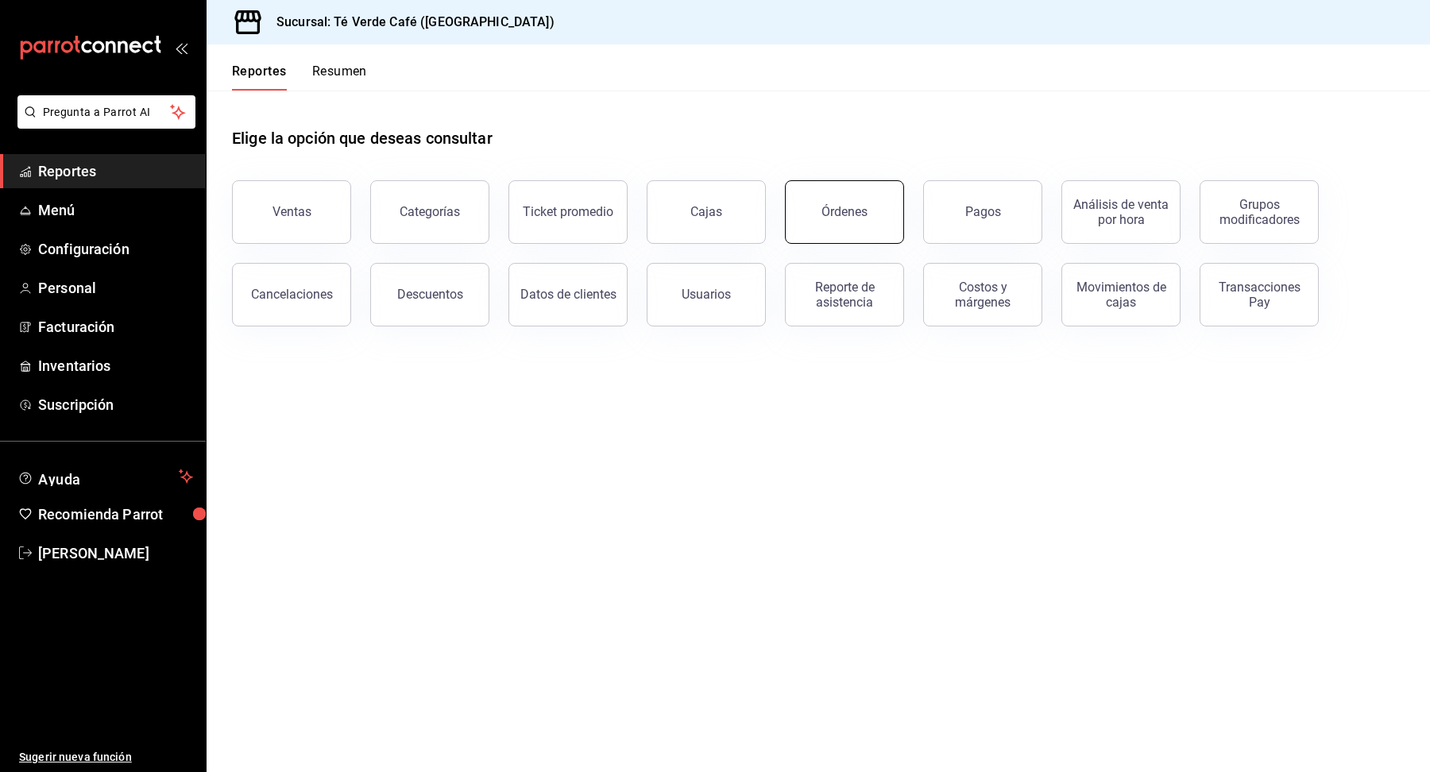
click at [843, 210] on div "Órdenes" at bounding box center [845, 211] width 46 height 15
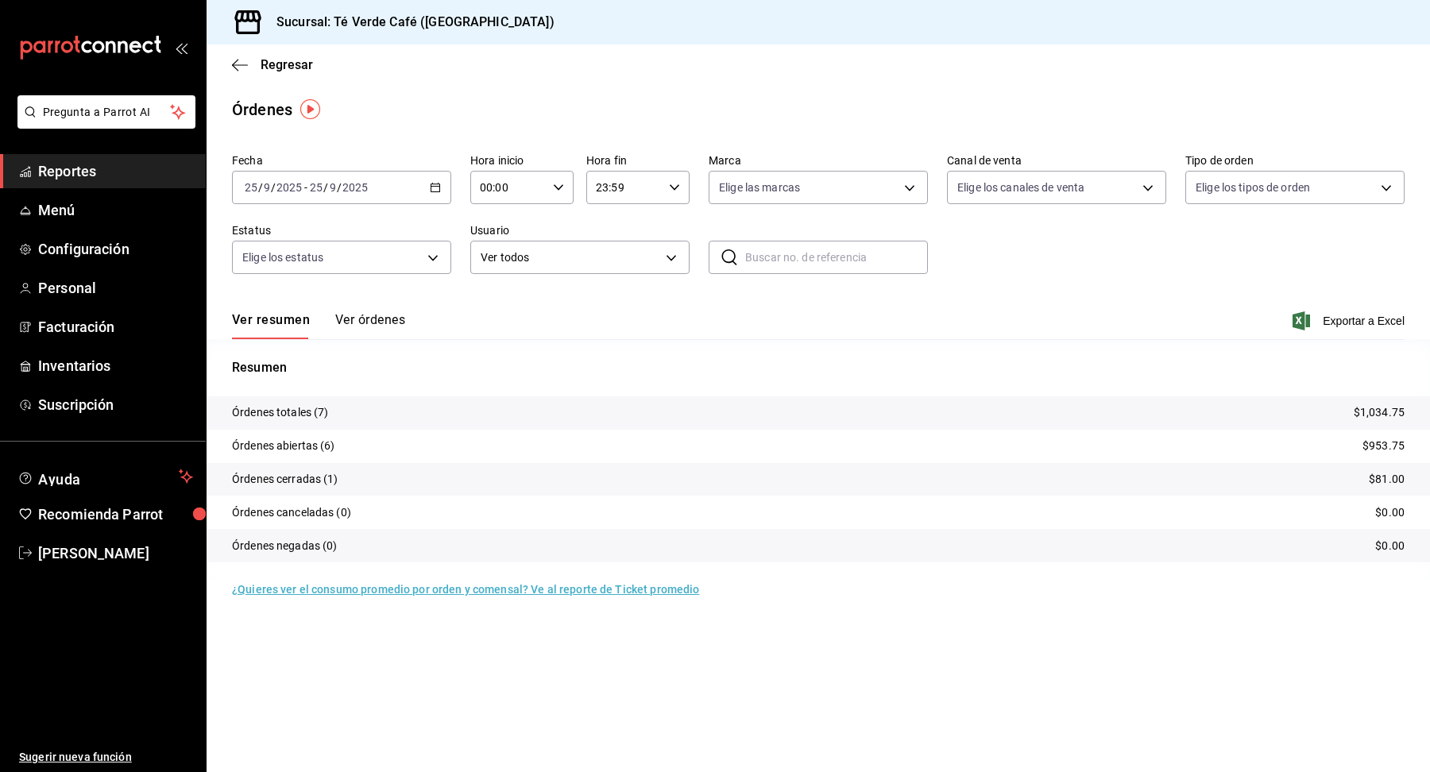
click at [371, 323] on button "Ver órdenes" at bounding box center [370, 325] width 70 height 27
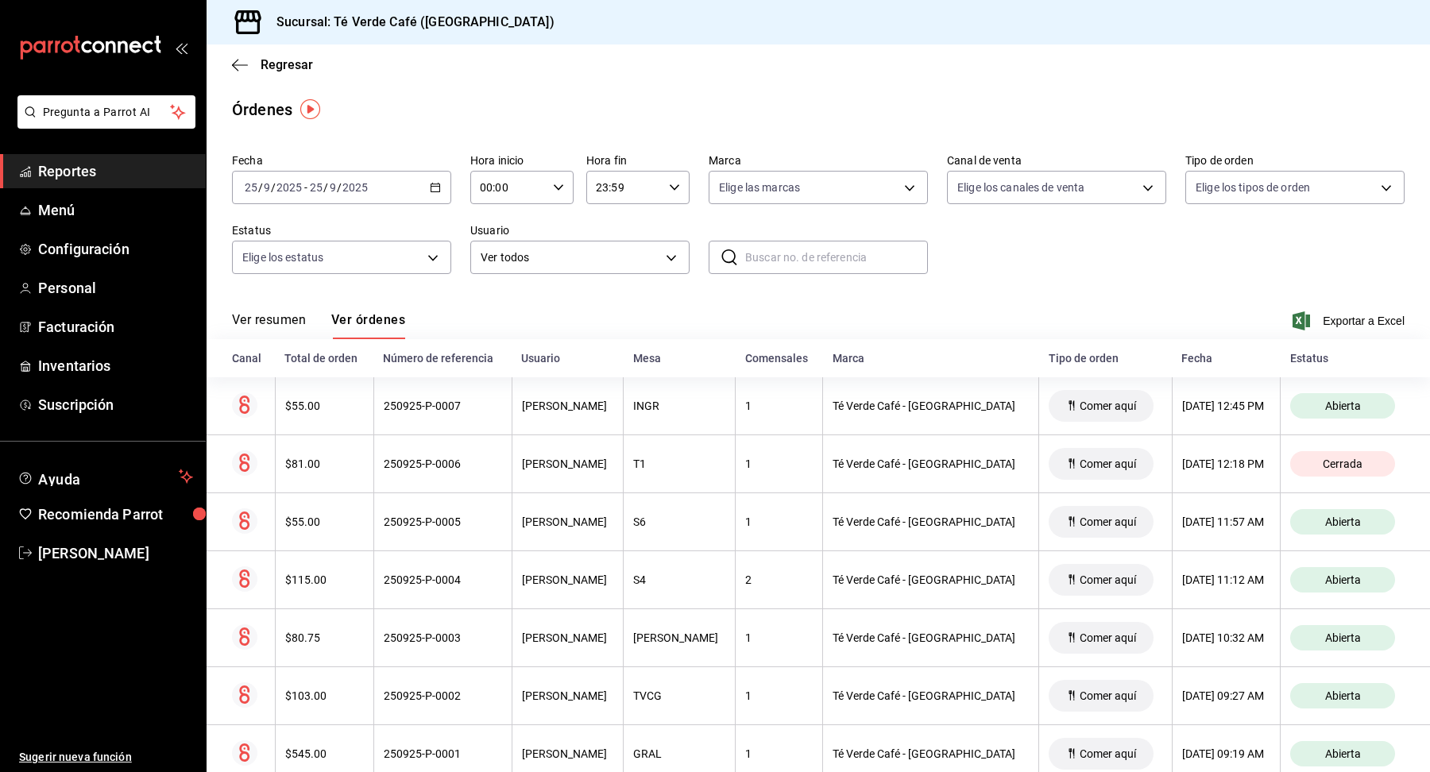
click at [95, 169] on span "Reportes" at bounding box center [115, 171] width 155 height 21
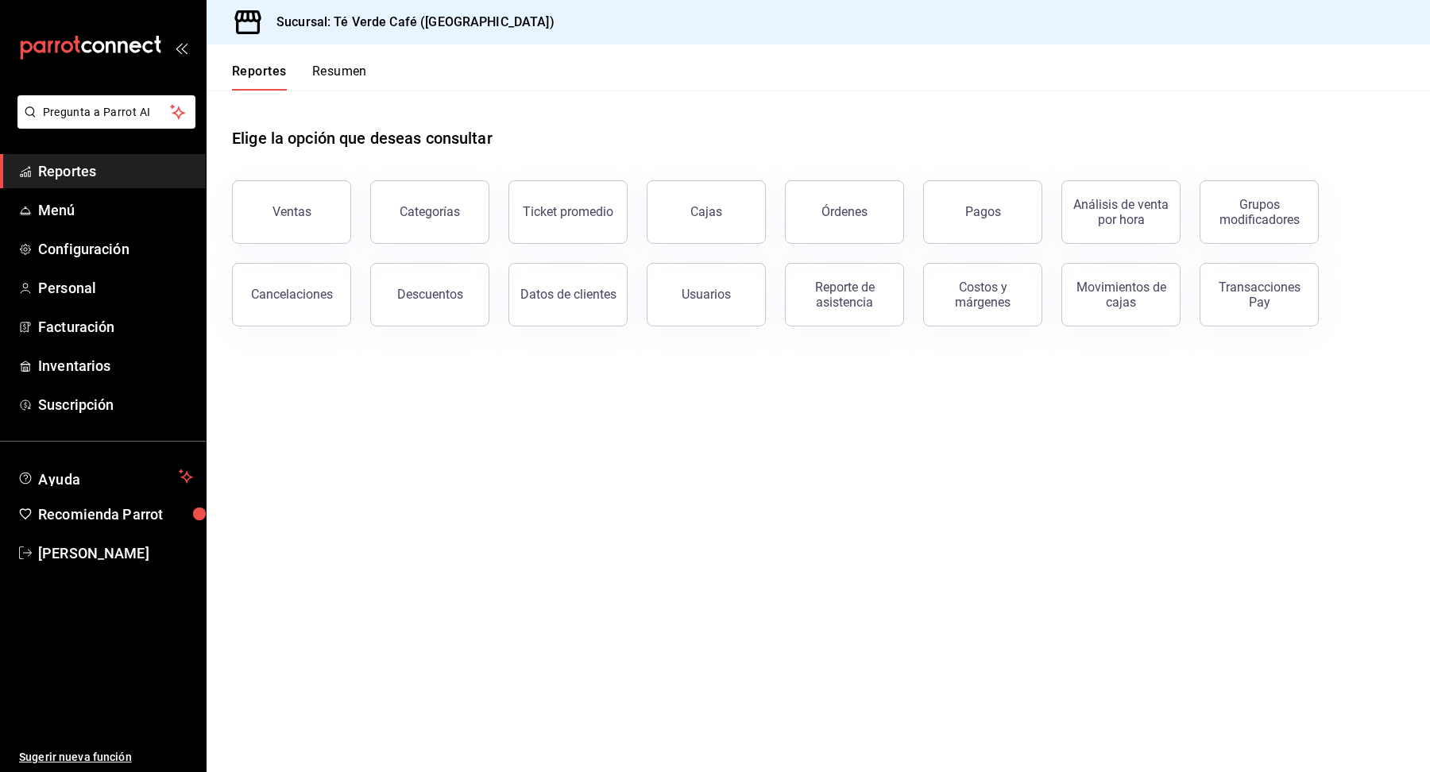
click at [84, 169] on span "Reportes" at bounding box center [115, 171] width 155 height 21
click at [853, 226] on button "Órdenes" at bounding box center [844, 212] width 119 height 64
